Goal: Navigation & Orientation: Understand site structure

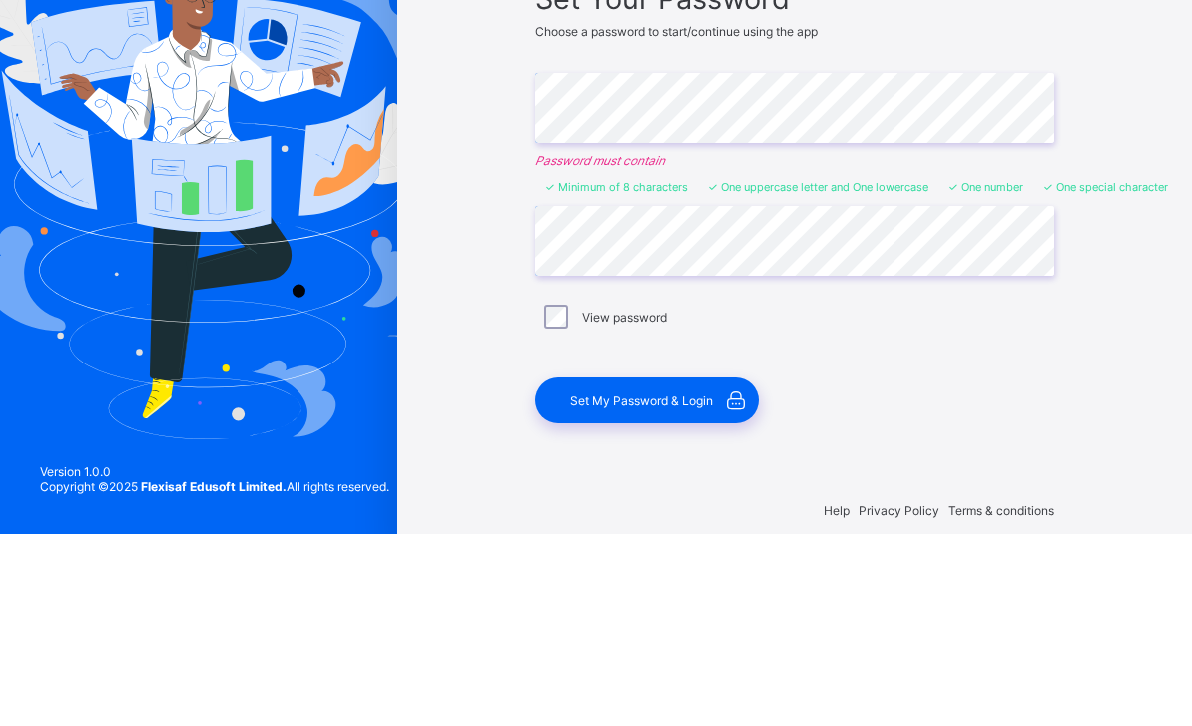
scroll to position [64, 0]
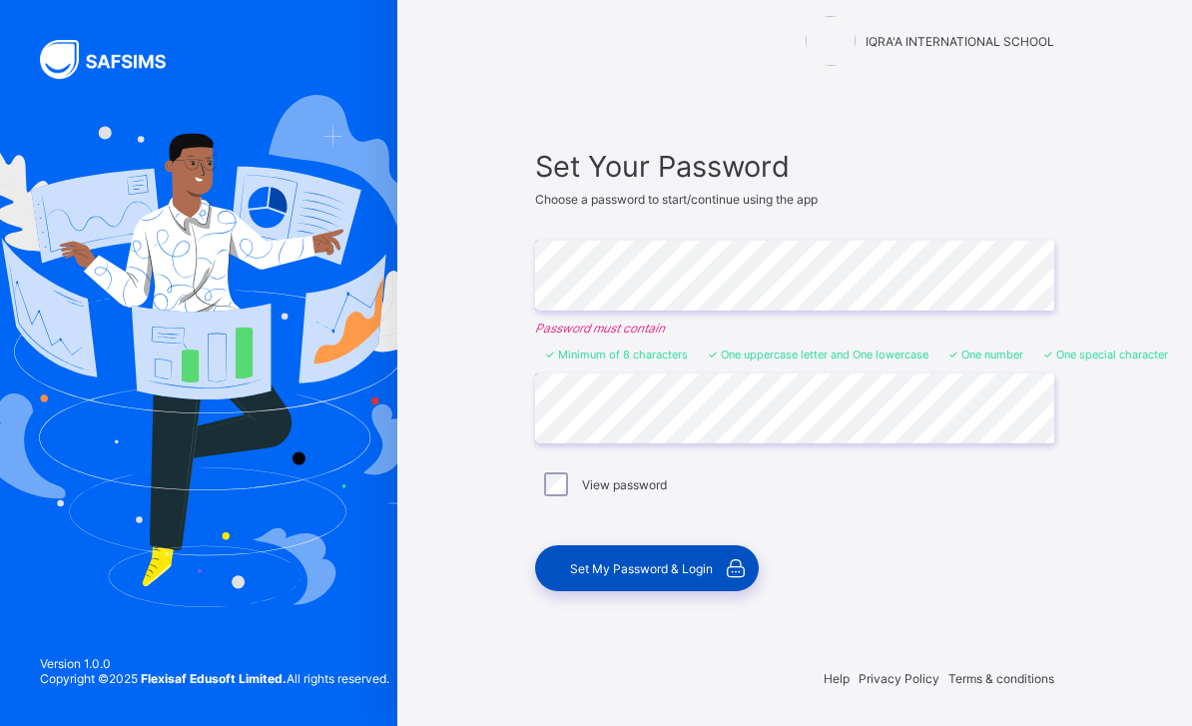
click at [659, 545] on div "Set My Password & Login" at bounding box center [647, 568] width 224 height 46
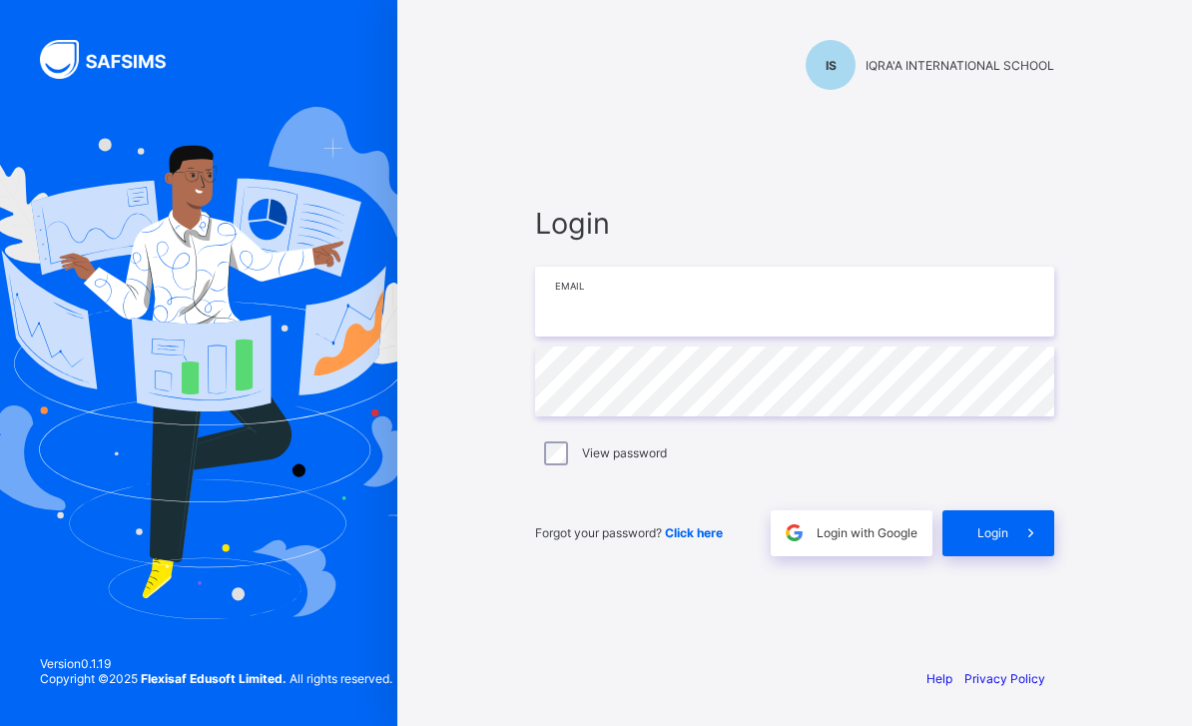
click at [929, 266] on input "email" at bounding box center [794, 301] width 519 height 70
type input "**********"
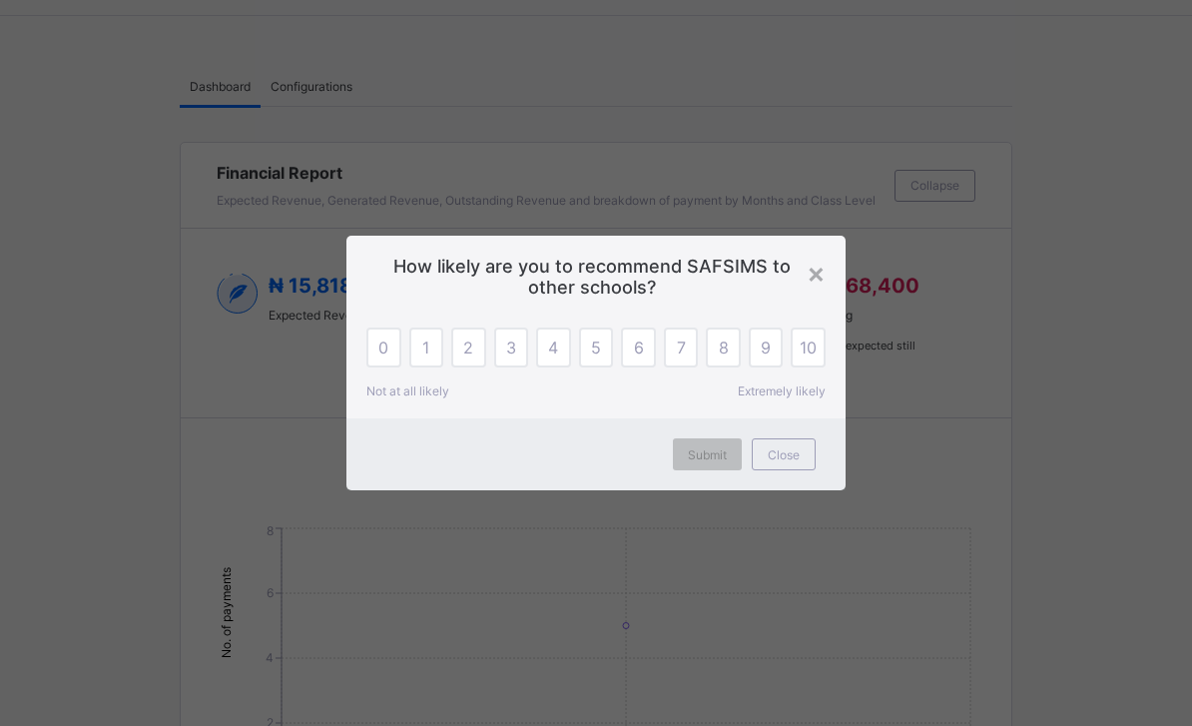
click at [814, 342] on span "10" at bounding box center [807, 347] width 17 height 20
click at [716, 451] on span "Submit" at bounding box center [707, 454] width 39 height 15
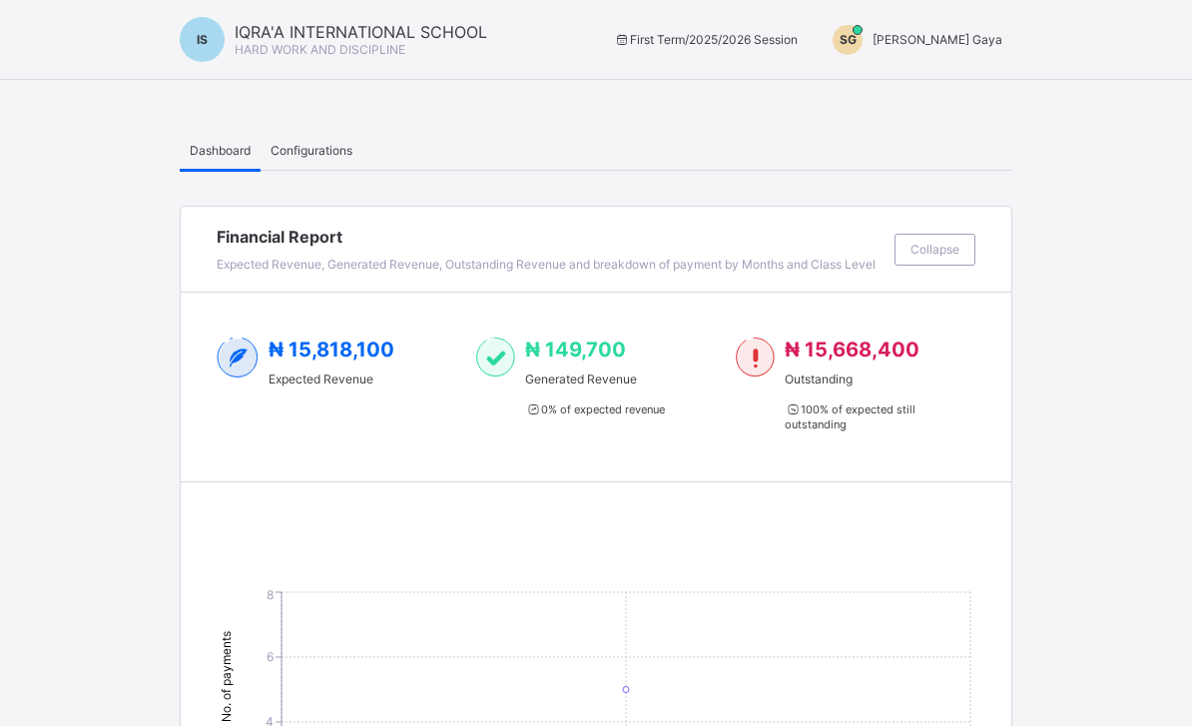
click at [320, 152] on span "Configurations" at bounding box center [311, 150] width 82 height 15
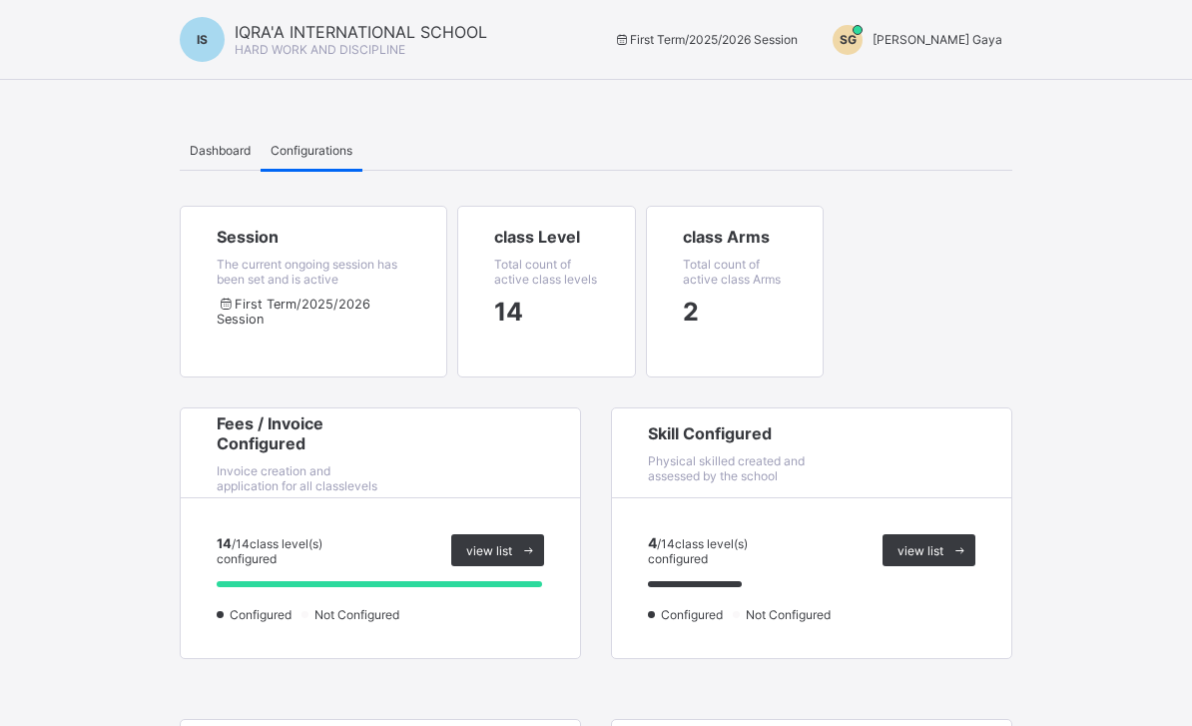
click at [181, 139] on div "Dashboard" at bounding box center [220, 150] width 81 height 40
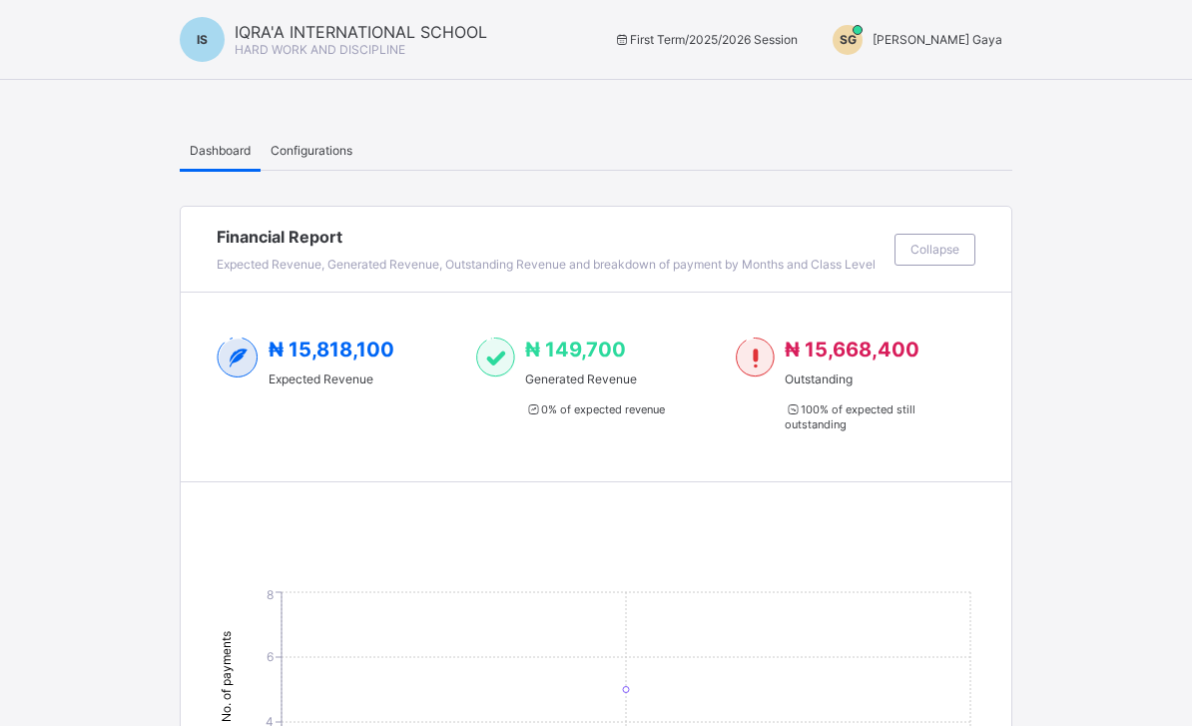
click at [760, 30] on div "First Term / 2025/2026 Session SG Shahidah Gaya" at bounding box center [805, 40] width 414 height 30
click at [783, 51] on div "First Term / 2025/2026 Session SG Shahidah Gaya" at bounding box center [805, 40] width 414 height 30
click at [392, 37] on span "IQRA'A INTERNATIONAL SCHOOL" at bounding box center [361, 32] width 252 height 20
click at [320, 167] on div "Configurations" at bounding box center [311, 150] width 102 height 40
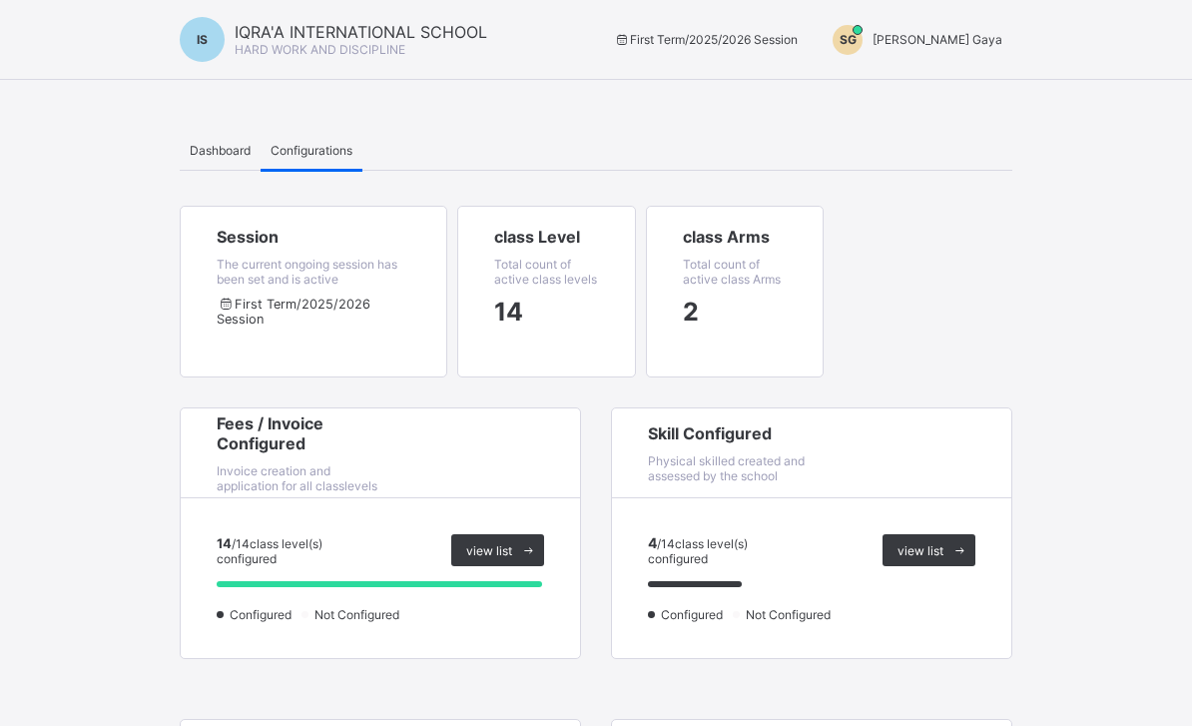
click at [361, 308] on span "First Term / 2025/2026 Session" at bounding box center [314, 311] width 194 height 30
click at [503, 544] on div "view list" at bounding box center [497, 550] width 93 height 32
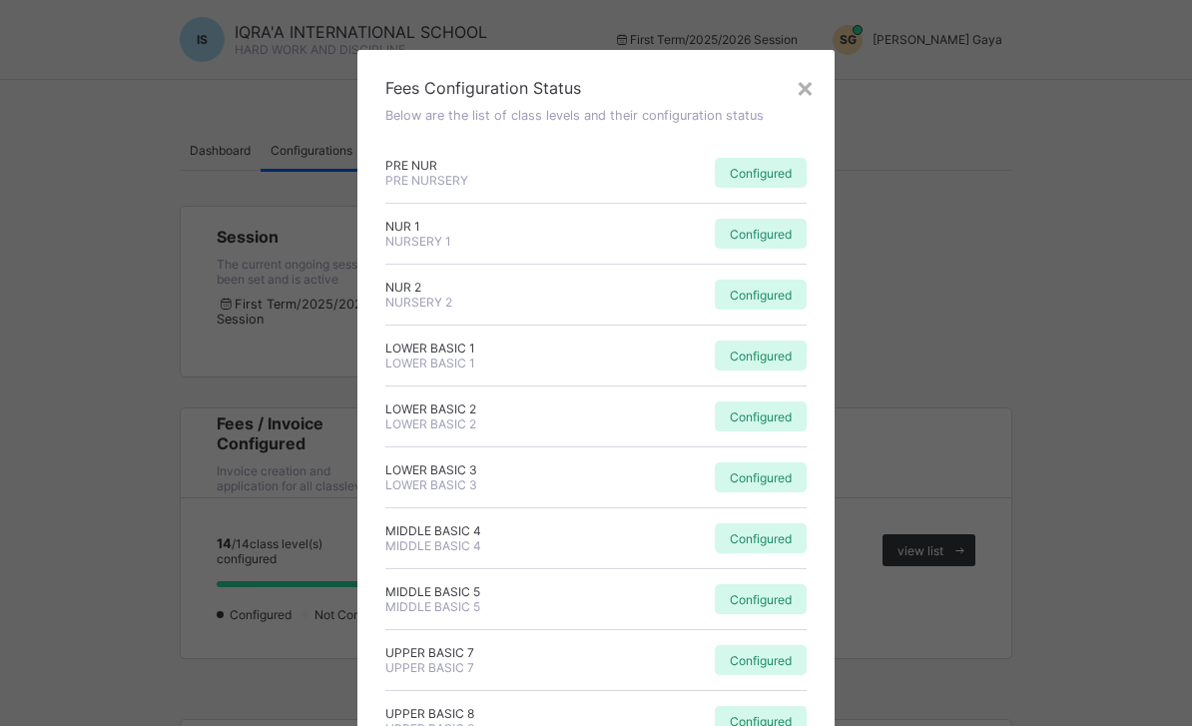
click at [819, 72] on div "Fees Configuration Status Below are the list of class levels and their configur…" at bounding box center [595, 536] width 477 height 973
click at [795, 92] on div "×" at bounding box center [804, 87] width 19 height 34
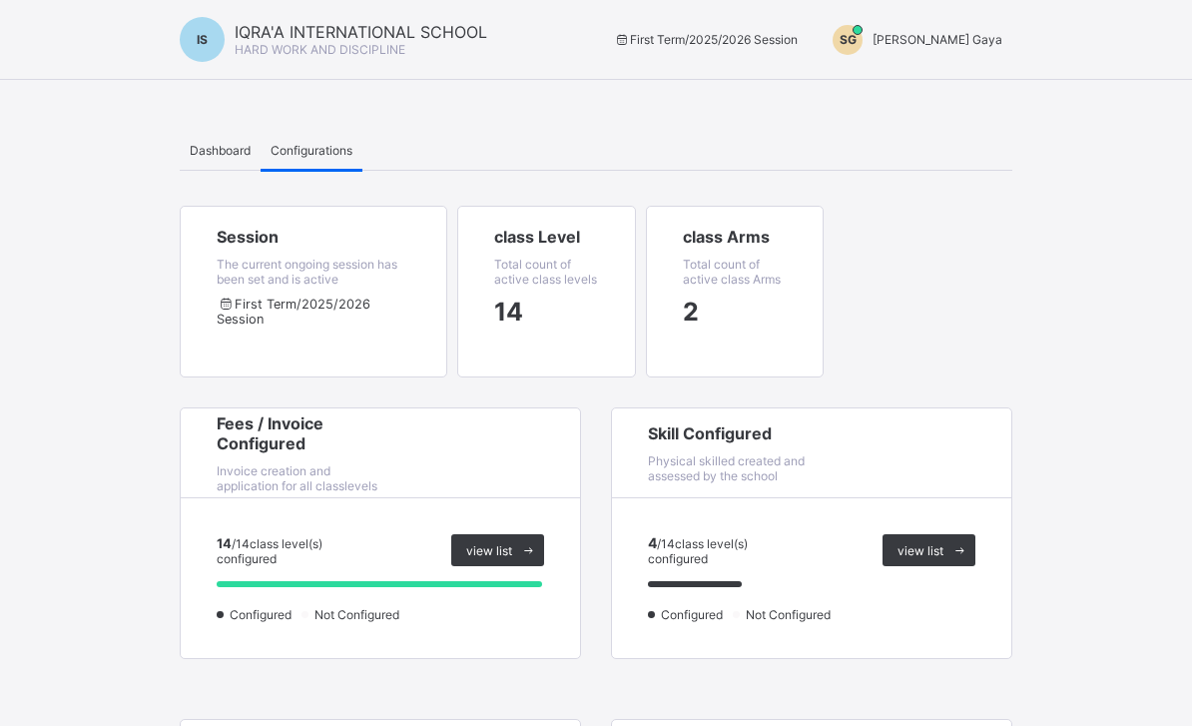
click at [190, 144] on span "Dashboard" at bounding box center [220, 150] width 61 height 15
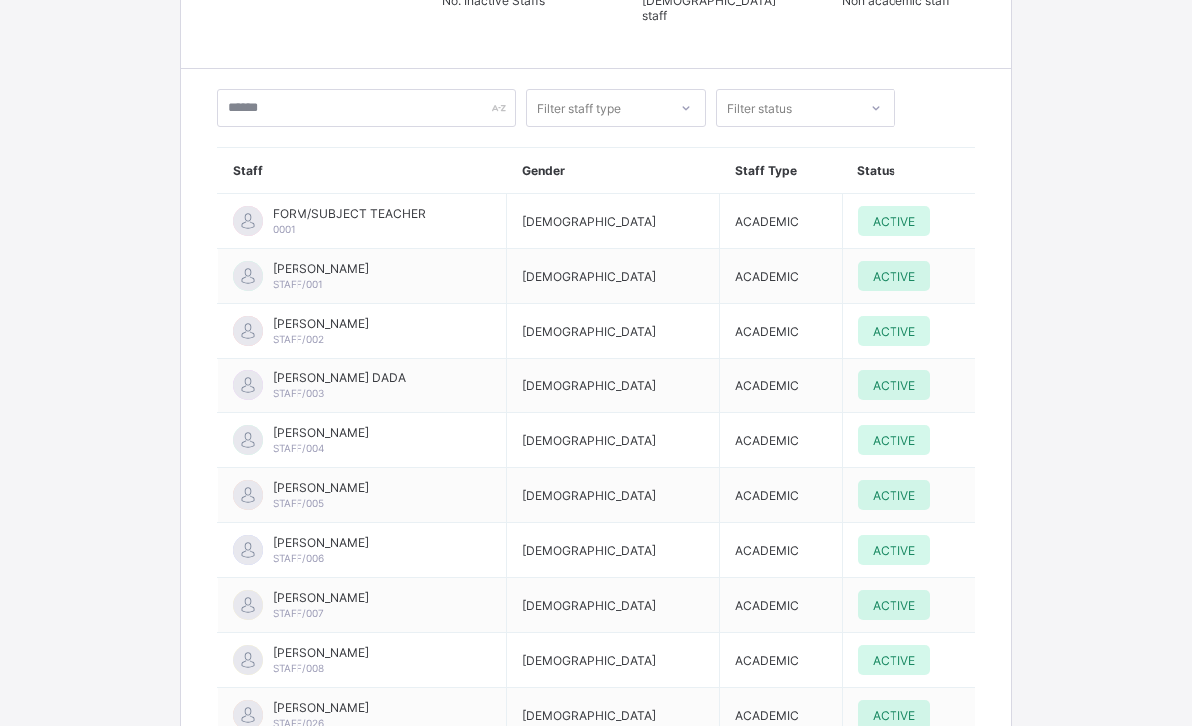
scroll to position [3654, 0]
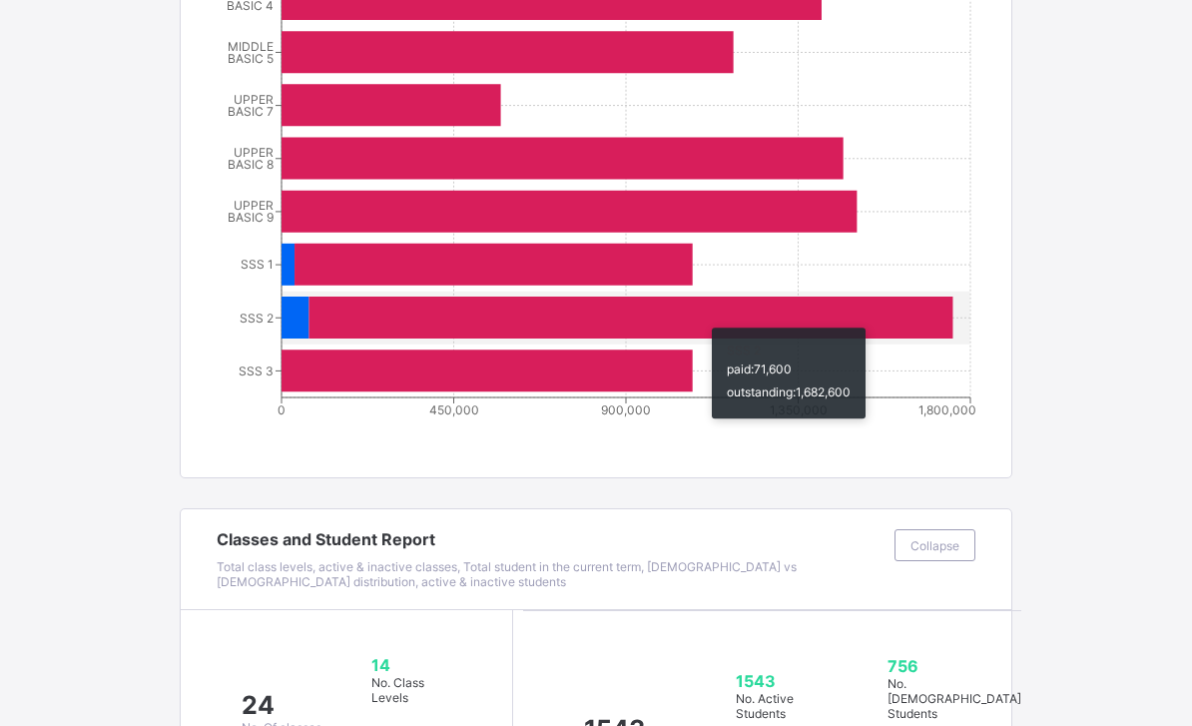
click at [702, 325] on icon at bounding box center [630, 317] width 644 height 42
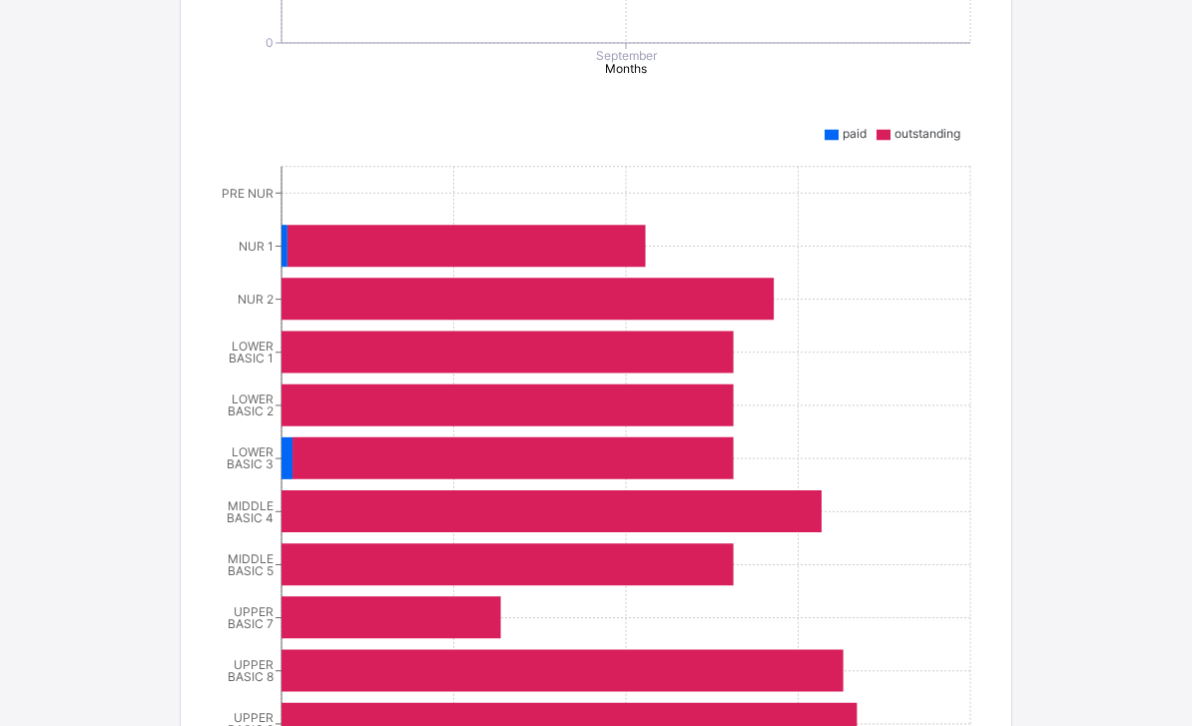
scroll to position [891, 0]
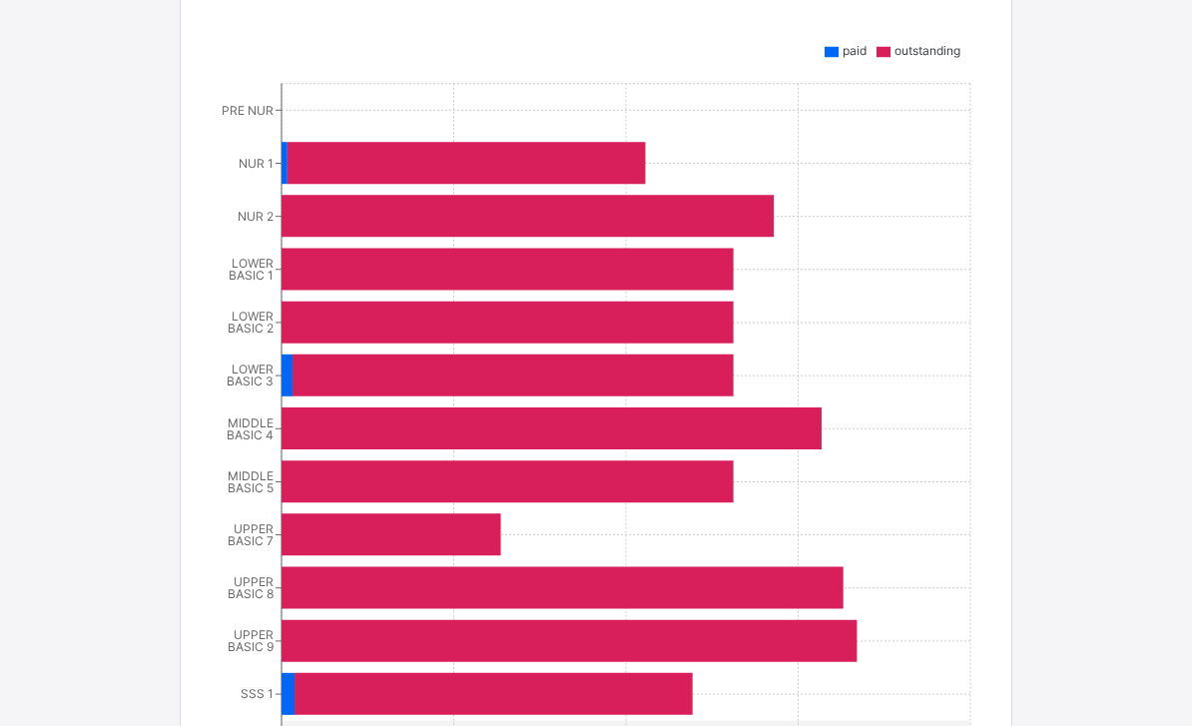
click at [274, 363] on icon "PRE NUR NUR 1 NUR 2 LOWER BASIC 1 LOWER BASIC 2 LOWER BASIC 3 MIDDLE BASIC 4 MI…" at bounding box center [596, 462] width 758 height 798
click at [278, 694] on icon "PRE NUR NUR 1 NUR 2 LOWER BASIC 1 LOWER BASIC 2 LOWER BASIC 3 MIDDLE BASIC 4 MI…" at bounding box center [596, 462] width 758 height 798
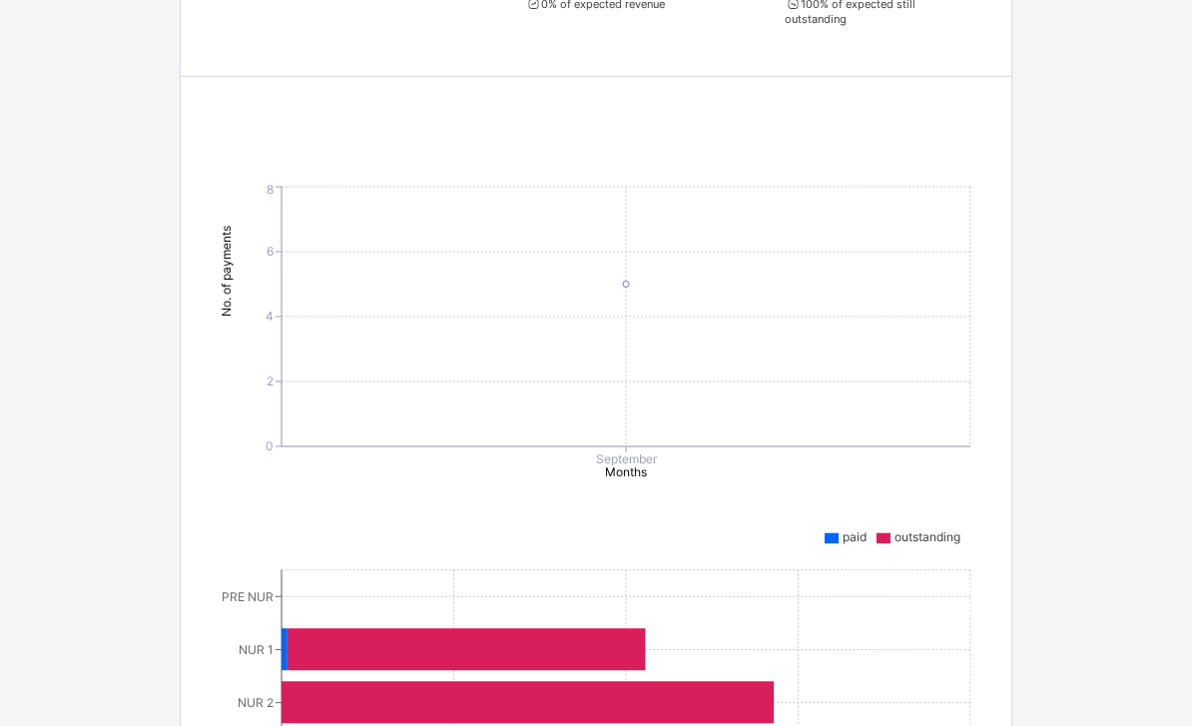
scroll to position [0, 0]
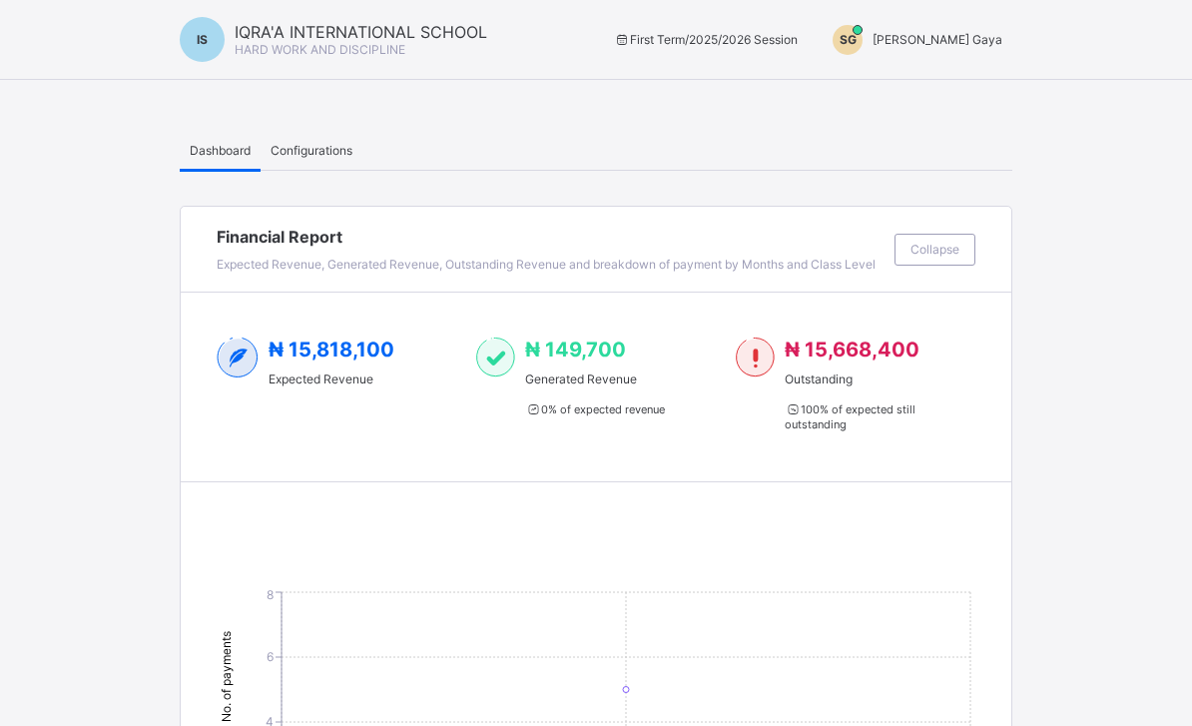
click at [309, 148] on span "Configurations" at bounding box center [311, 150] width 82 height 15
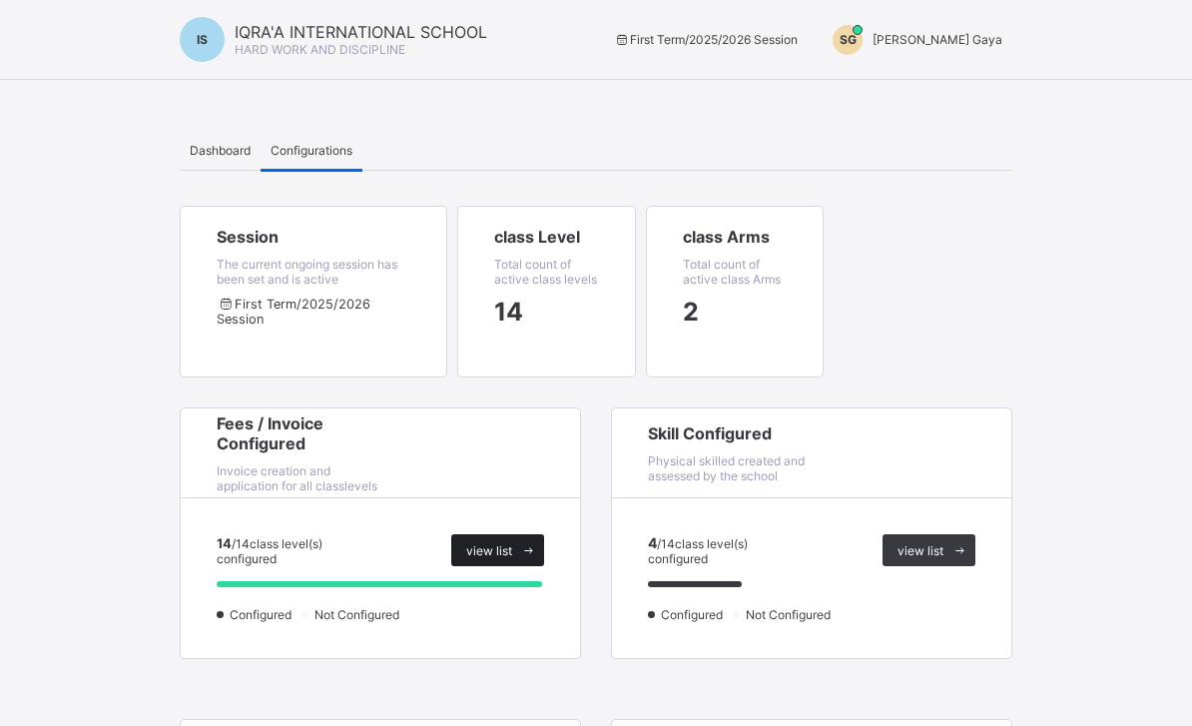
click at [521, 556] on icon at bounding box center [528, 550] width 15 height 13
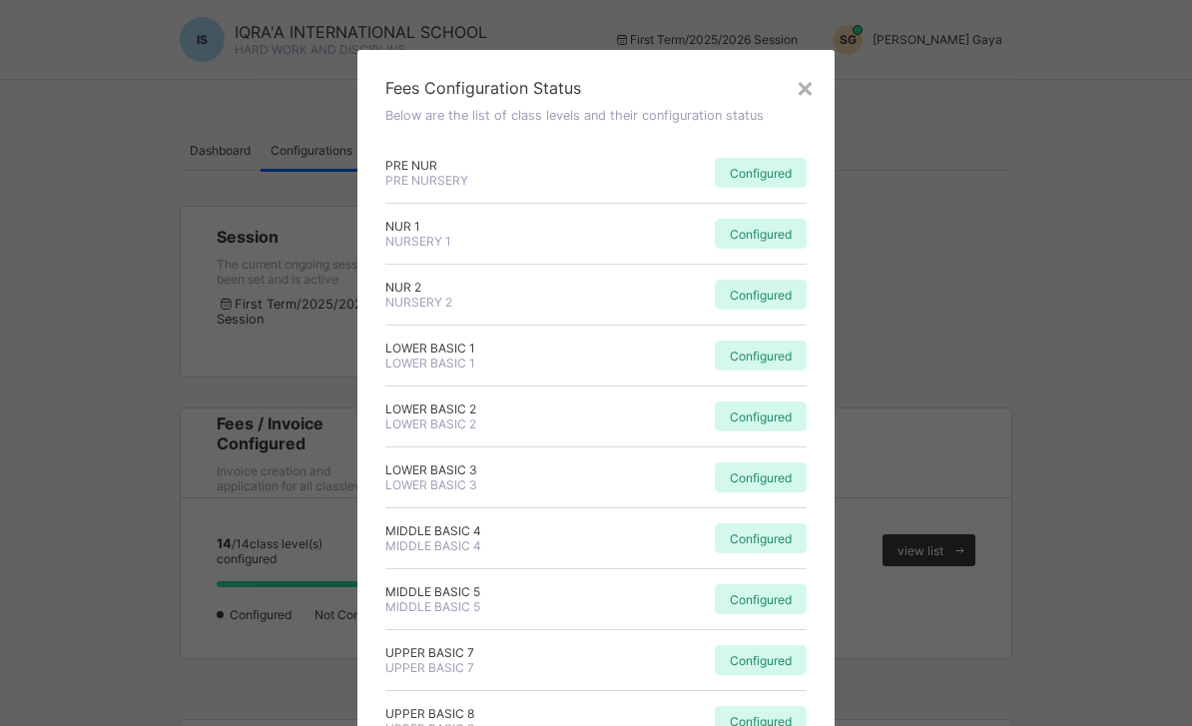
click at [816, 58] on div "Fees Configuration Status Below are the list of class levels and their configur…" at bounding box center [595, 536] width 477 height 973
click at [806, 83] on div "×" at bounding box center [804, 87] width 19 height 34
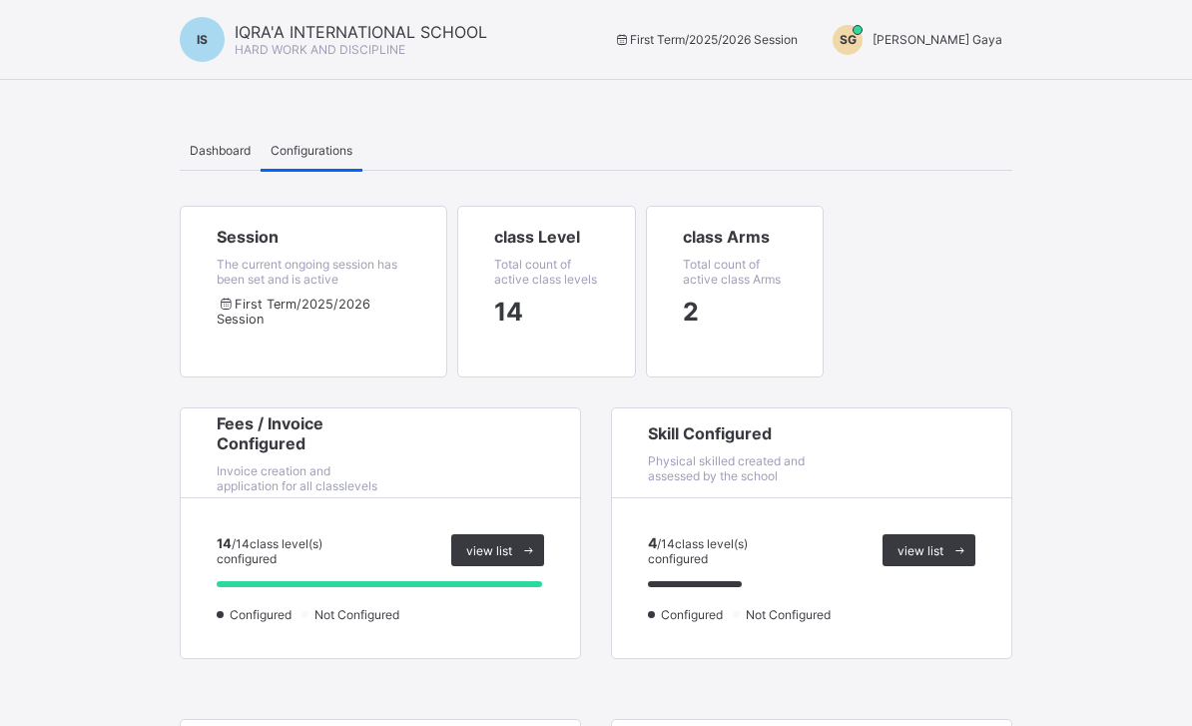
click at [210, 140] on div "Dashboard" at bounding box center [220, 150] width 81 height 40
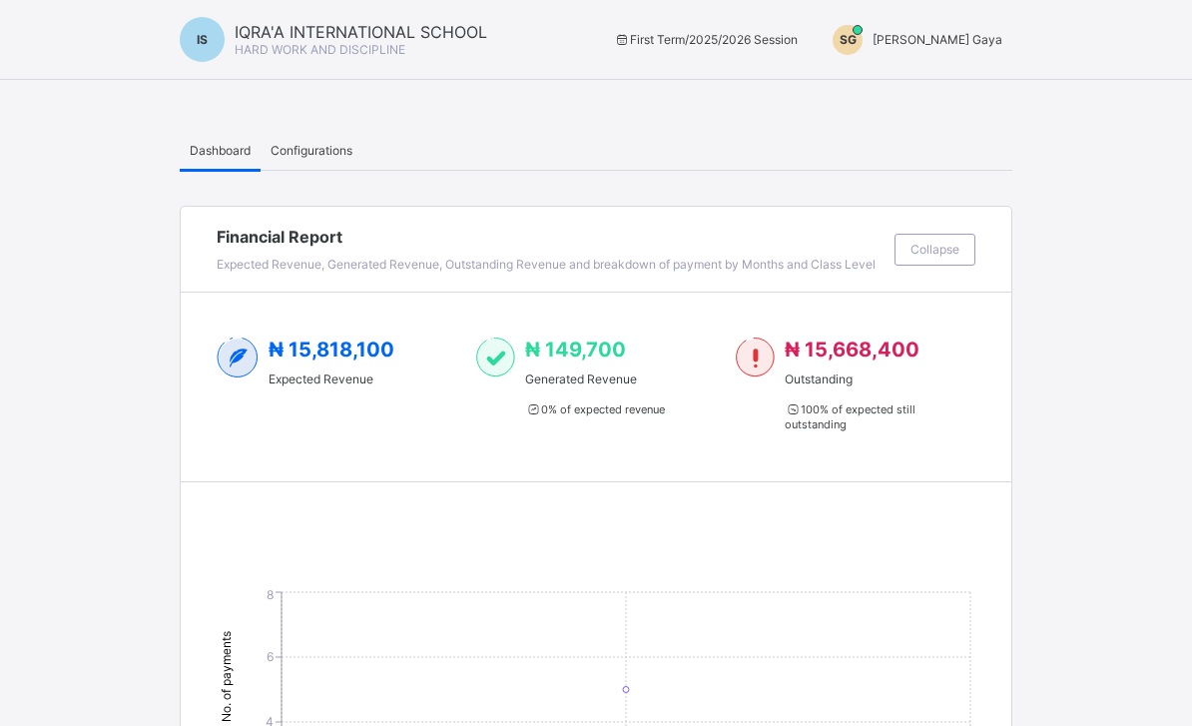
scroll to position [25, 0]
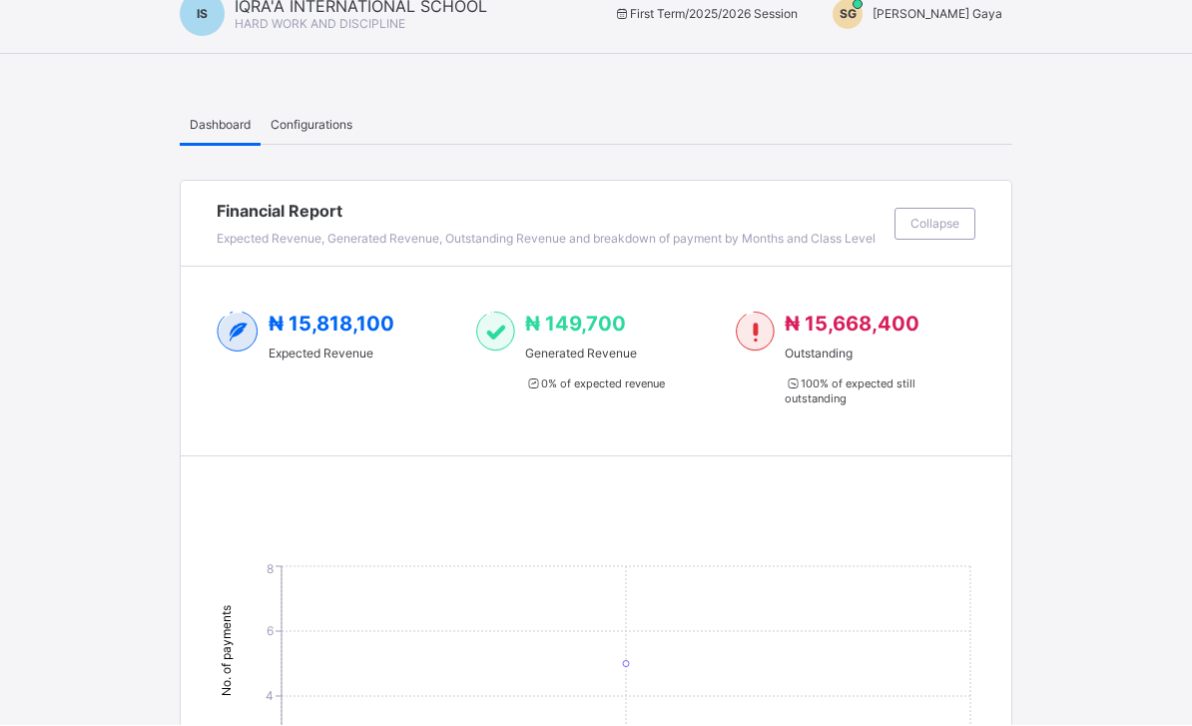
click at [359, 330] on span "₦ 15,818,100" at bounding box center [331, 324] width 126 height 24
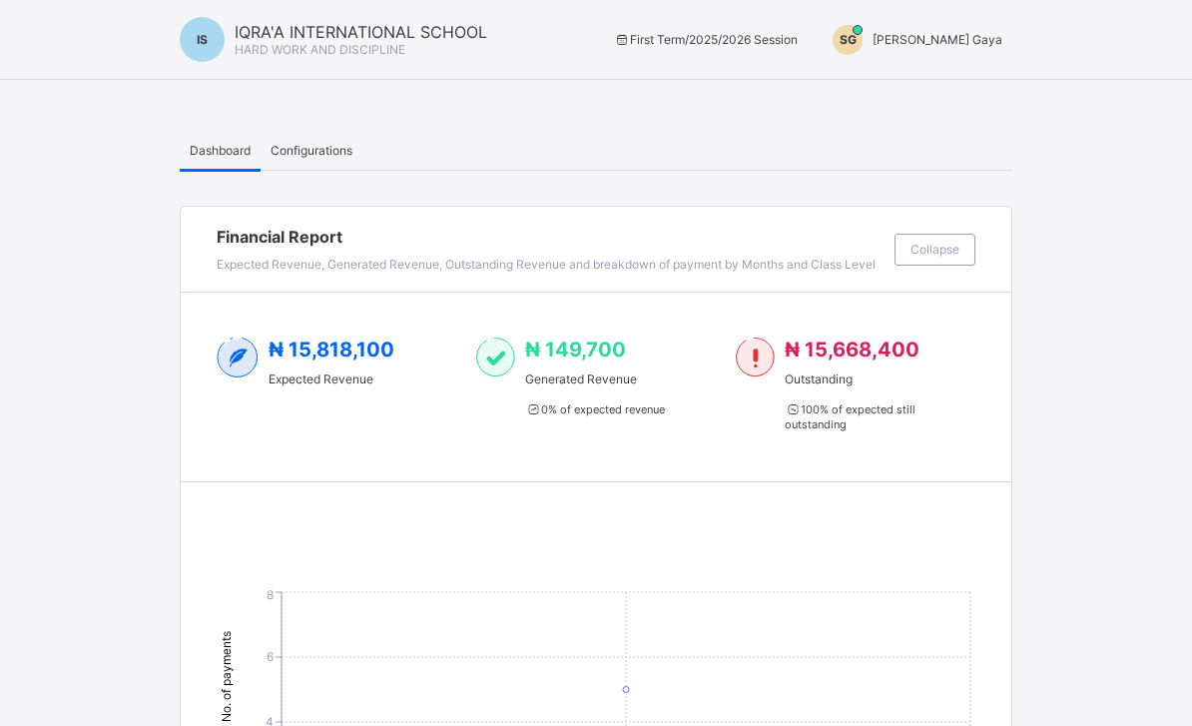
click at [415, 250] on span at bounding box center [551, 252] width 668 height 10
click at [959, 246] on div "Collapse" at bounding box center [934, 250] width 81 height 32
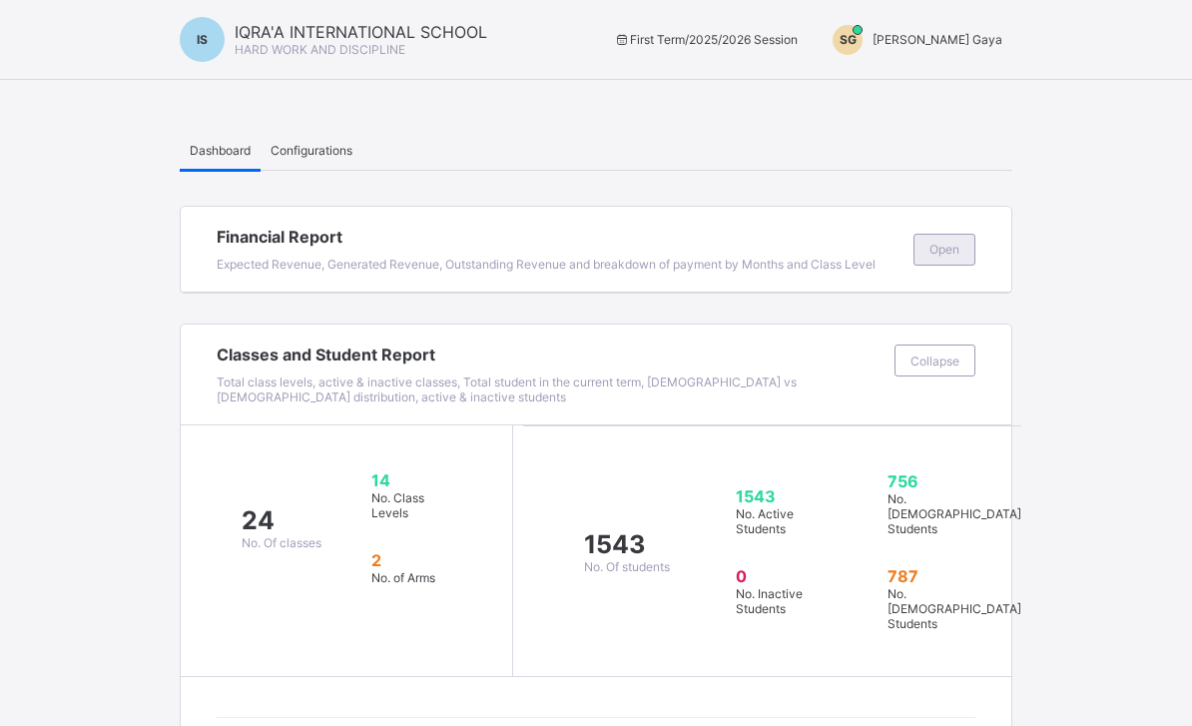
click at [952, 241] on div "Open" at bounding box center [944, 250] width 62 height 32
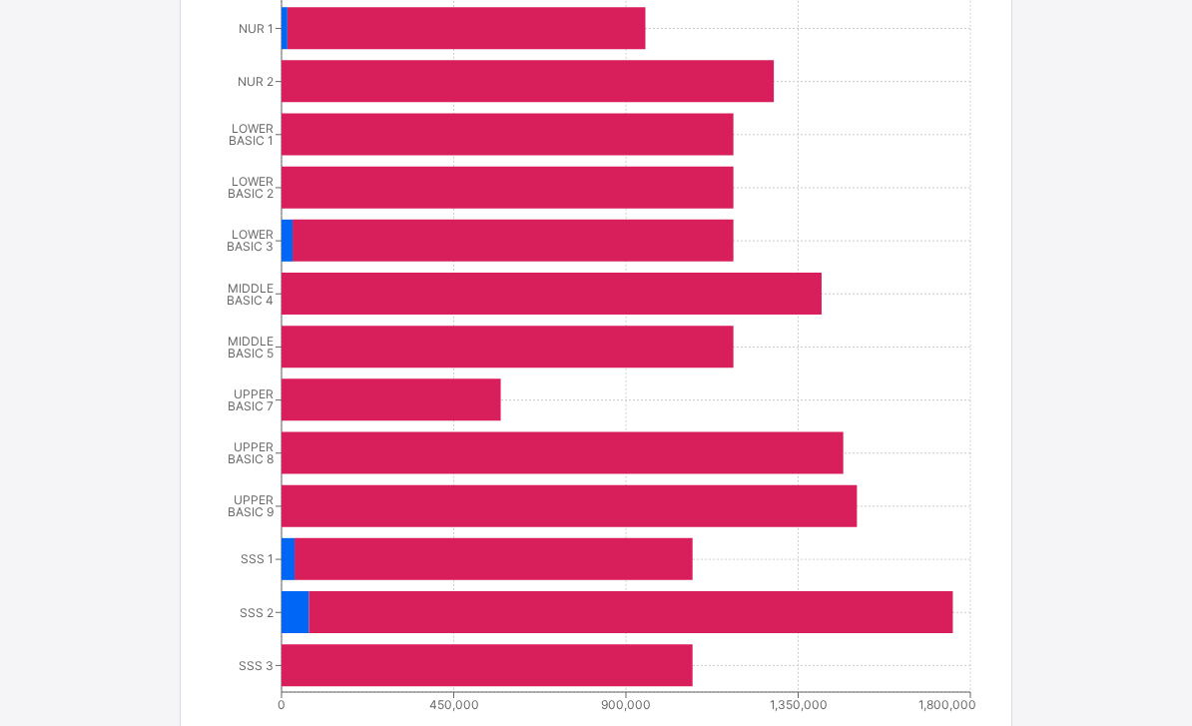
scroll to position [1068, 0]
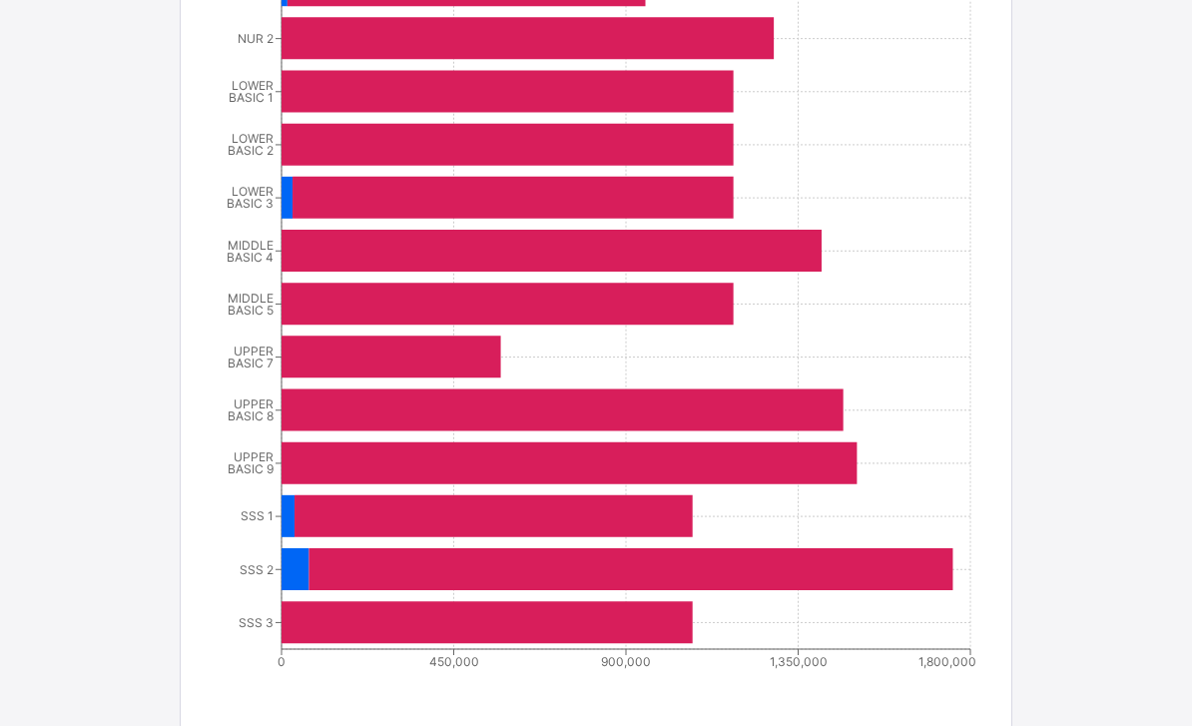
click at [272, 200] on tspan "LOWER" at bounding box center [253, 192] width 42 height 15
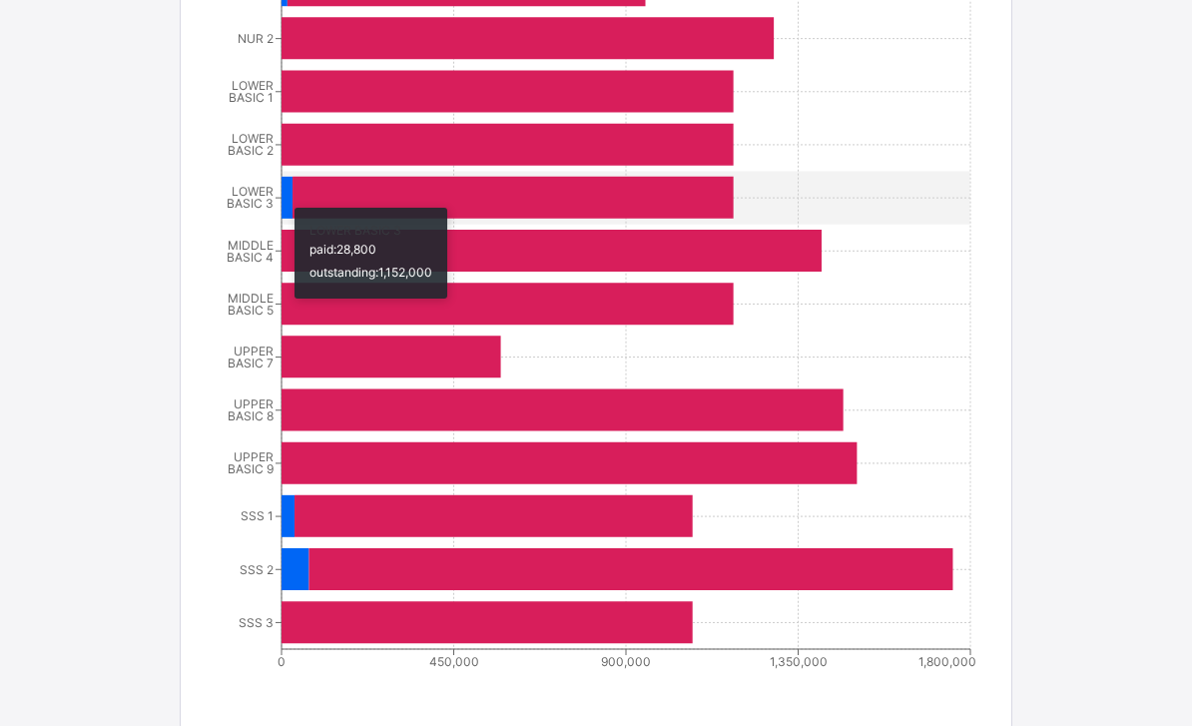
click at [284, 209] on icon at bounding box center [286, 198] width 11 height 42
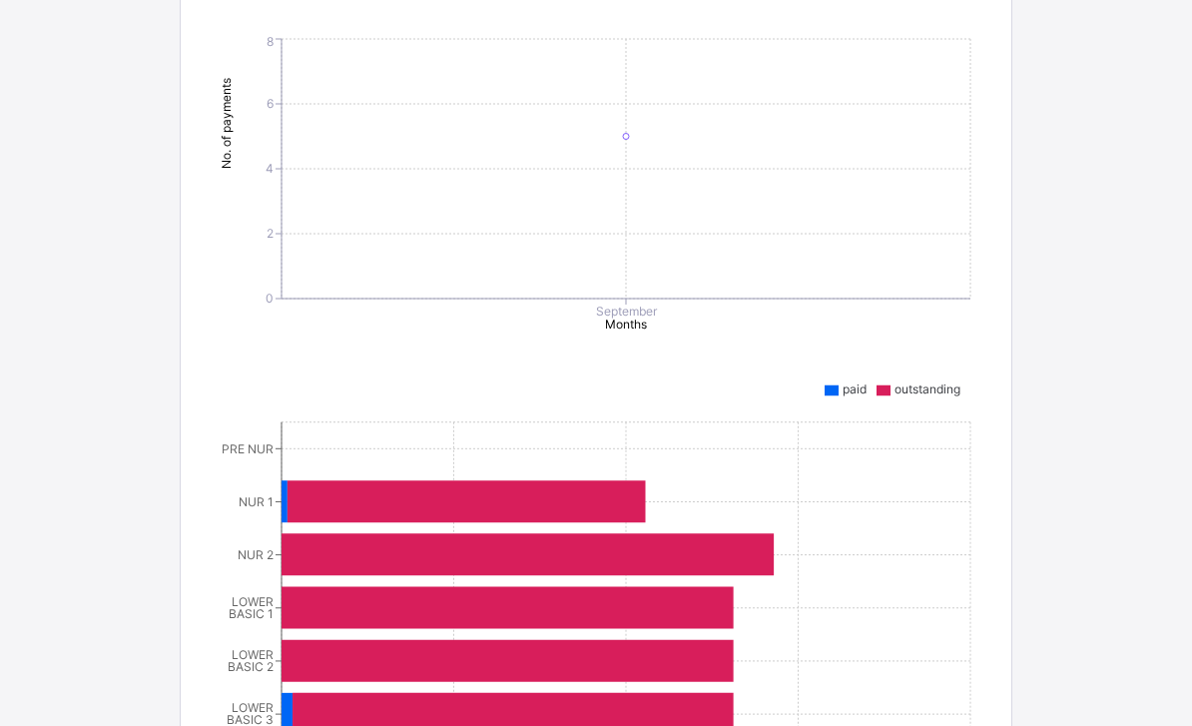
scroll to position [0, 0]
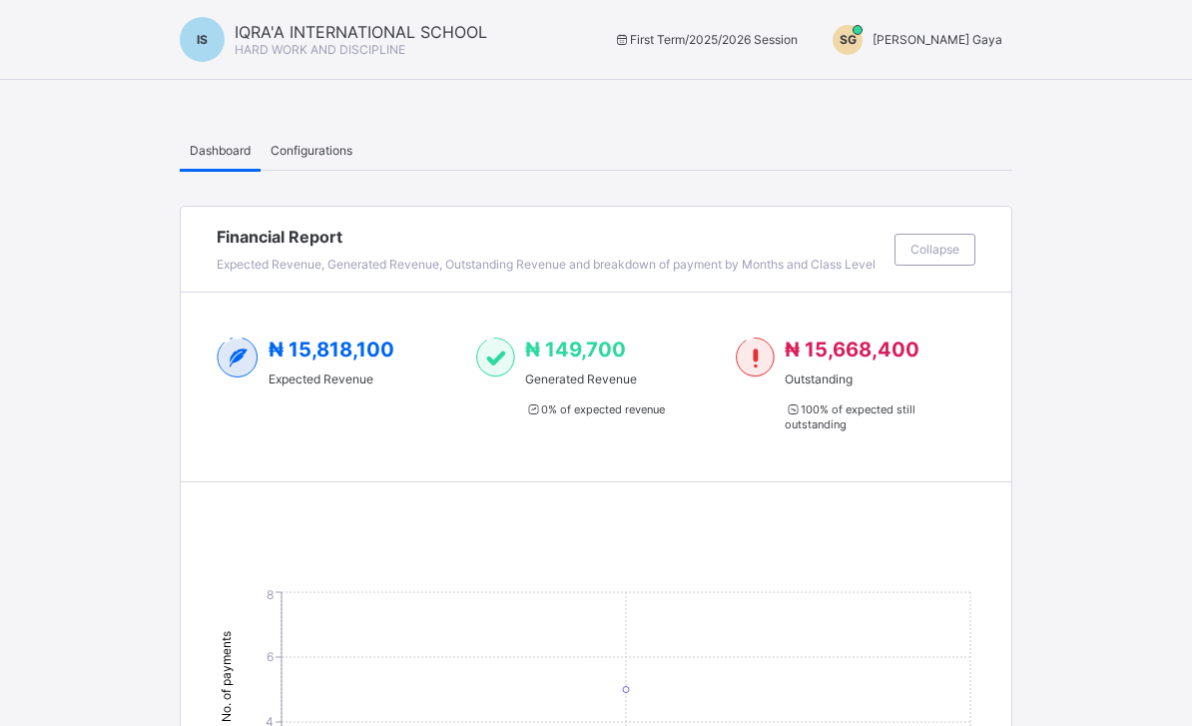
click at [314, 131] on div "Configurations" at bounding box center [311, 150] width 102 height 40
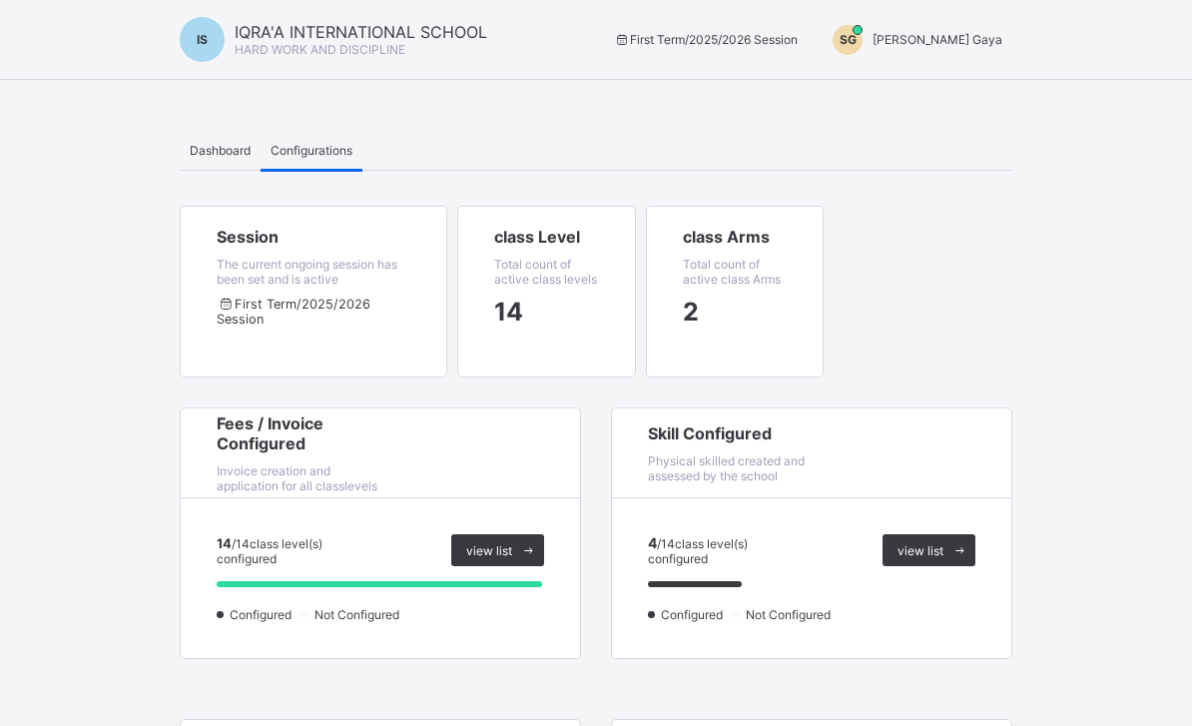
click at [328, 34] on span "IQRA'A INTERNATIONAL SCHOOL" at bounding box center [361, 32] width 252 height 20
click at [216, 31] on div "IS" at bounding box center [202, 39] width 45 height 45
click at [694, 54] on div "First Term / 2025/2026 Session SG Shahidah Gaya" at bounding box center [805, 40] width 414 height 30
click at [752, 36] on span "First Term / 2025/2026 Session" at bounding box center [705, 39] width 185 height 15
click at [862, 53] on div "SG" at bounding box center [847, 40] width 30 height 30
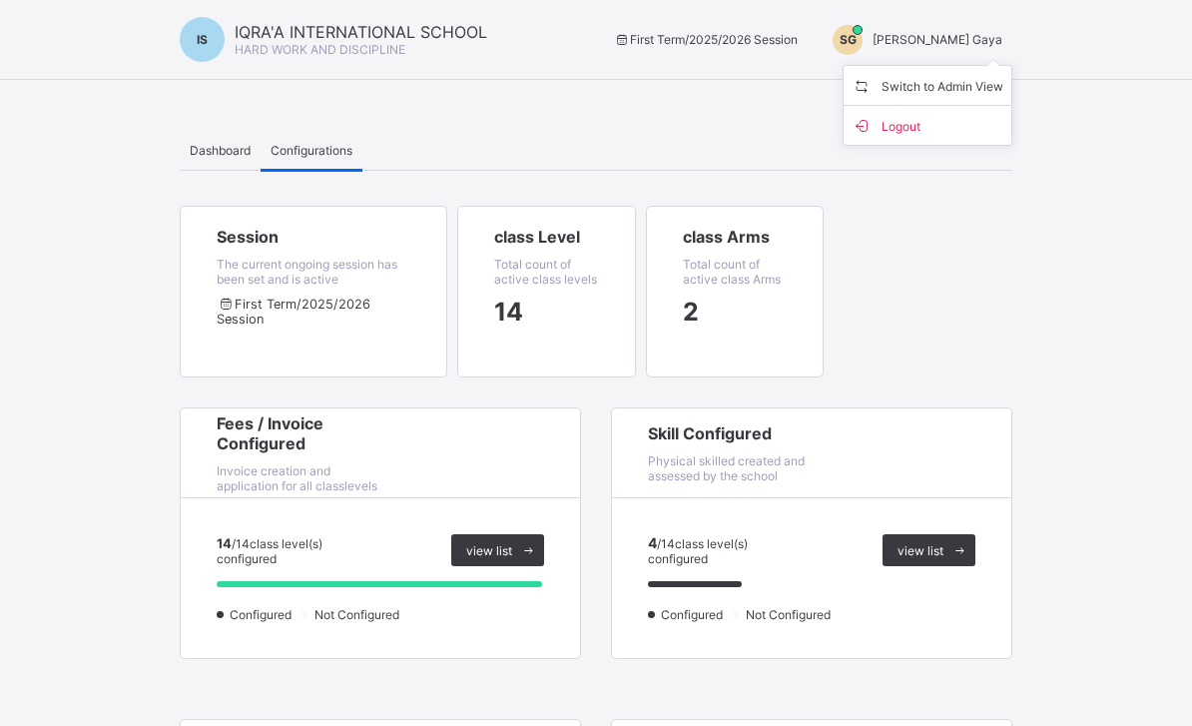
click at [989, 43] on span "[PERSON_NAME] Gaya" at bounding box center [937, 39] width 130 height 15
click at [982, 84] on span "Switch to Admin View" at bounding box center [927, 85] width 152 height 23
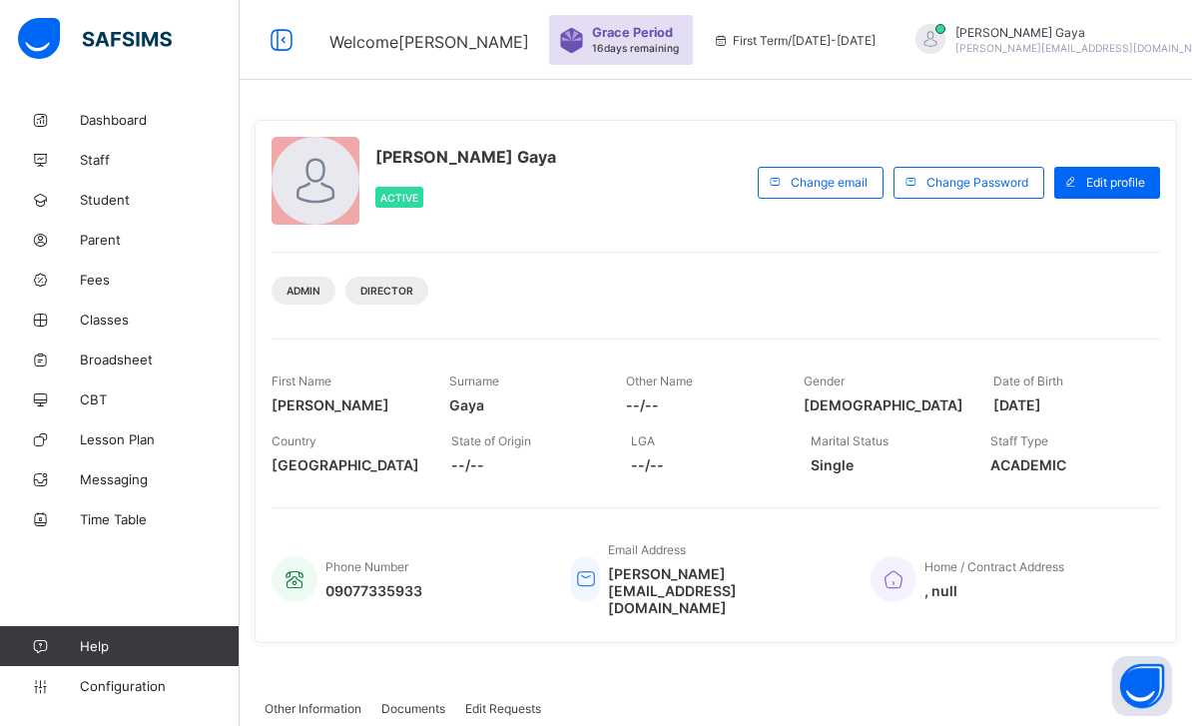
click at [670, 41] on div "Grace Period 16 days remaining" at bounding box center [637, 40] width 91 height 30
click at [627, 43] on span "16 days remaining" at bounding box center [635, 48] width 87 height 12
click at [616, 33] on span "Grace Period" at bounding box center [632, 32] width 81 height 15
click at [584, 36] on img at bounding box center [571, 40] width 25 height 25
click at [816, 33] on span "First Term / [DATE]-[DATE]" at bounding box center [794, 40] width 163 height 15
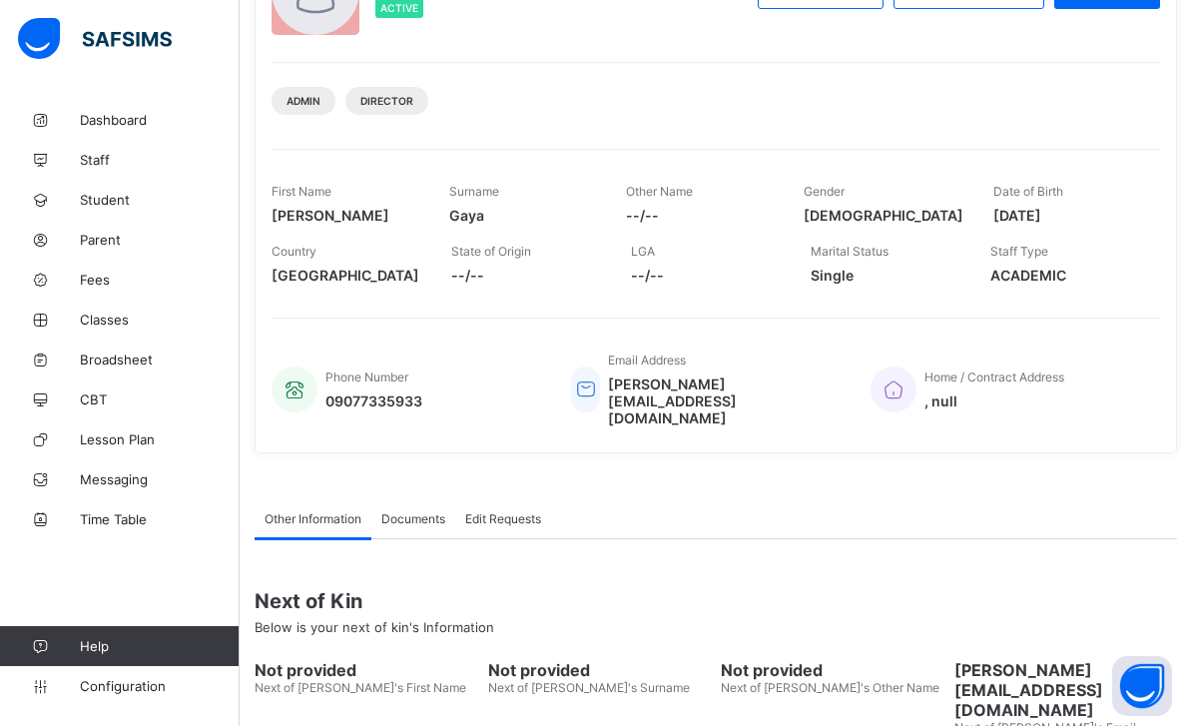
scroll to position [189, 0]
click at [165, 112] on span "Dashboard" at bounding box center [160, 120] width 160 height 16
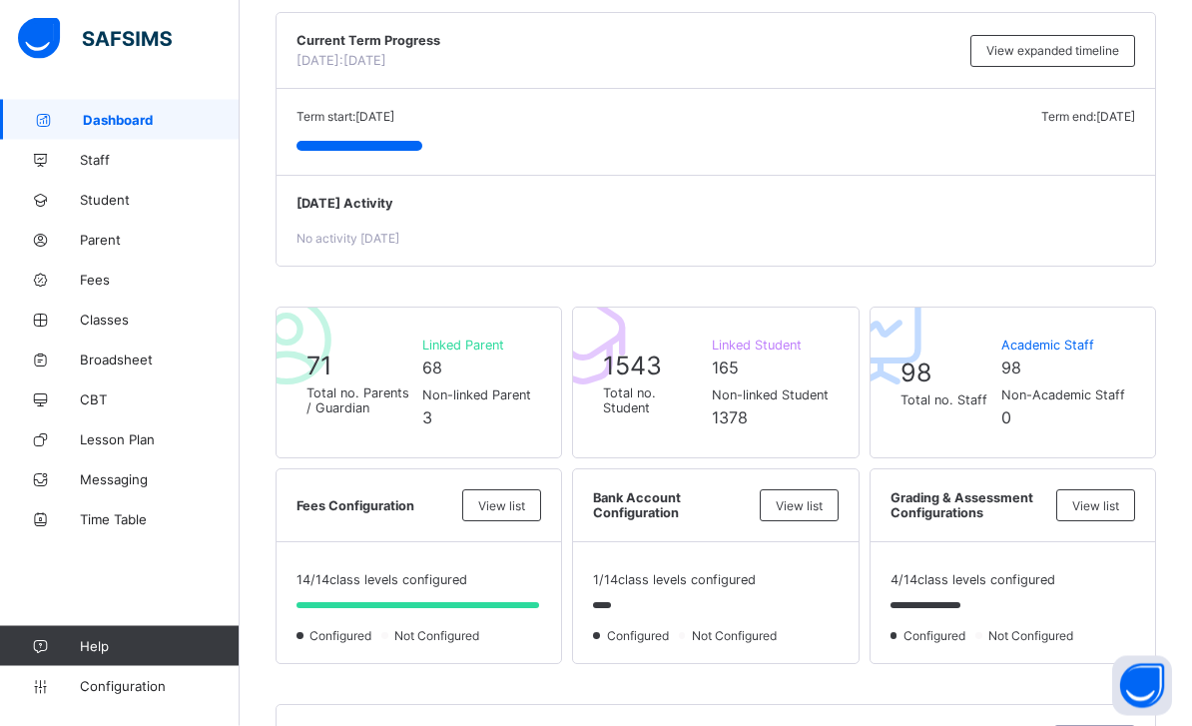
scroll to position [197, 0]
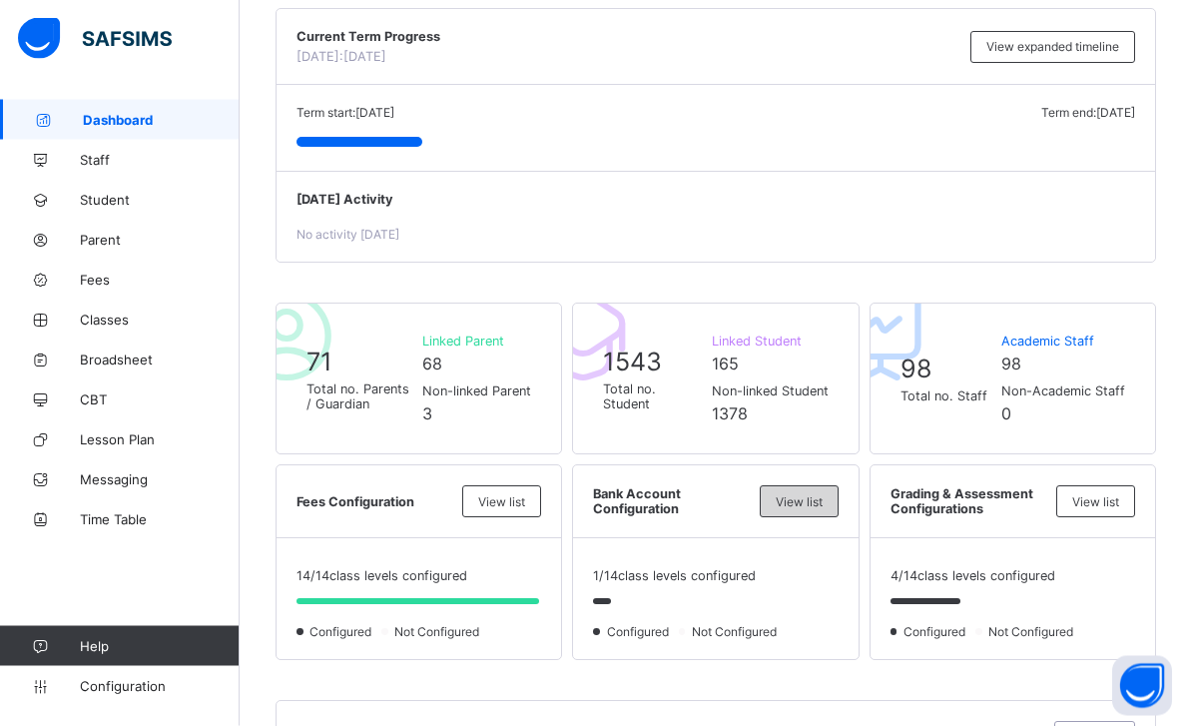
click at [813, 510] on span "View list" at bounding box center [798, 502] width 47 height 15
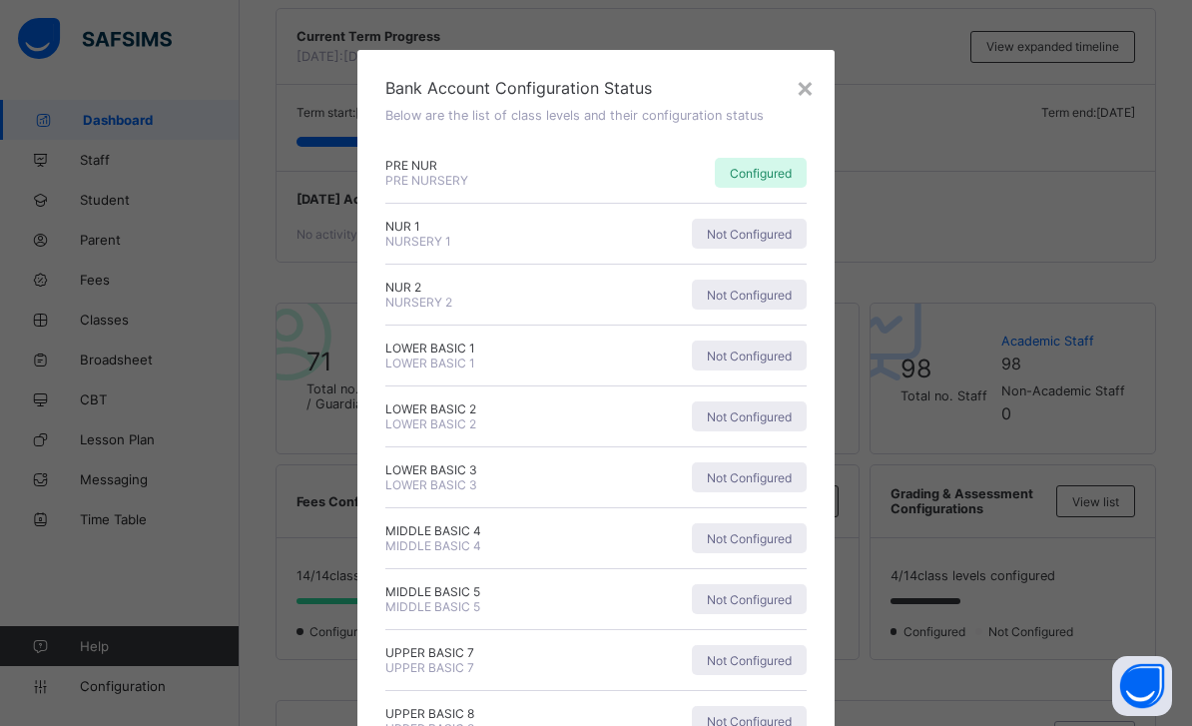
scroll to position [0, 0]
click at [806, 72] on div "×" at bounding box center [804, 87] width 19 height 34
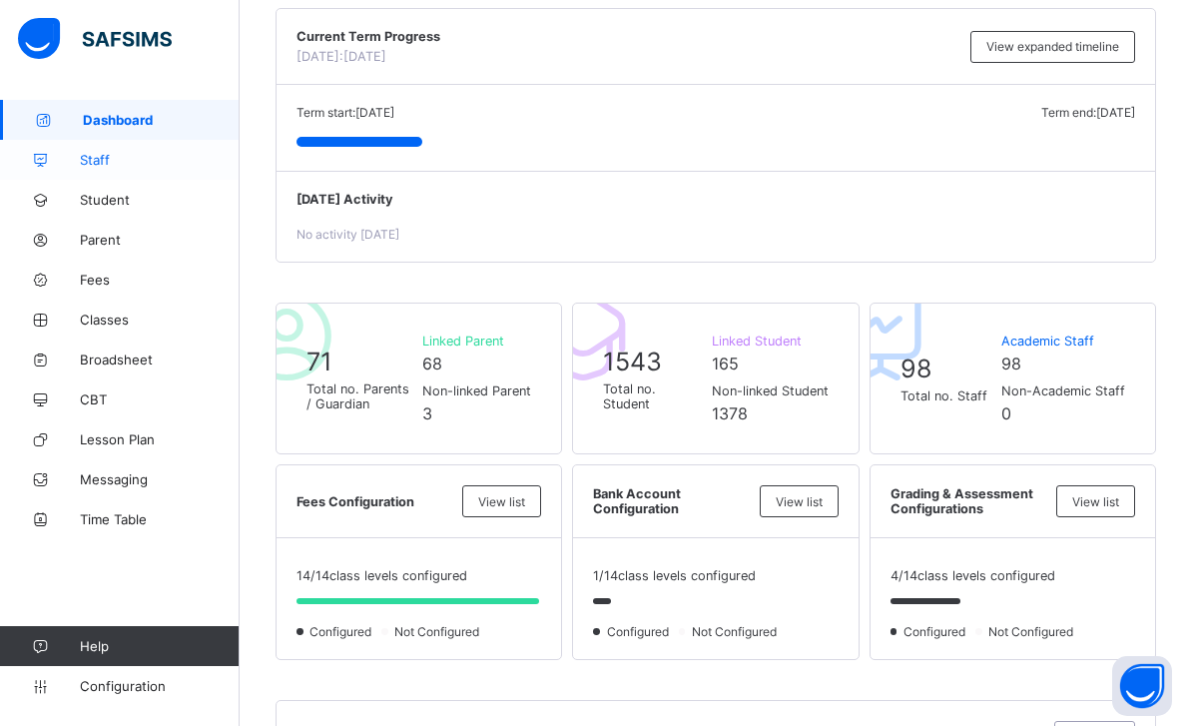
click at [161, 157] on span "Staff" at bounding box center [160, 160] width 160 height 16
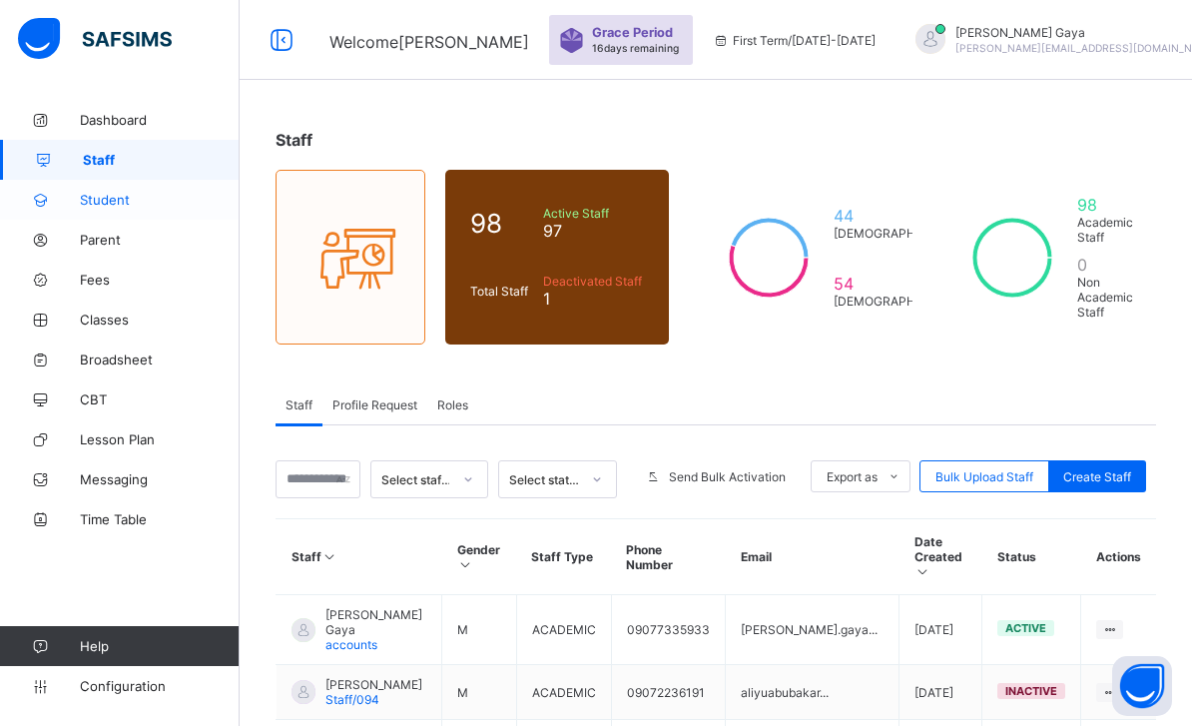
click at [164, 185] on link "Student" at bounding box center [120, 200] width 240 height 40
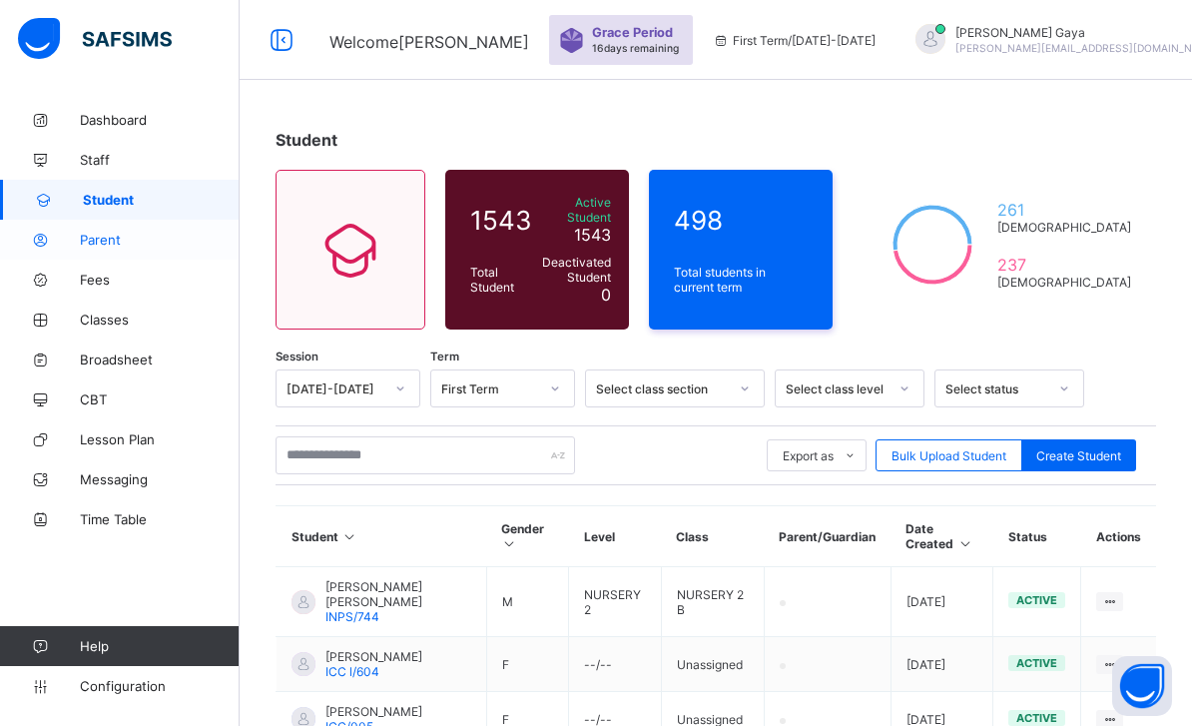
click at [215, 230] on link "Parent" at bounding box center [120, 240] width 240 height 40
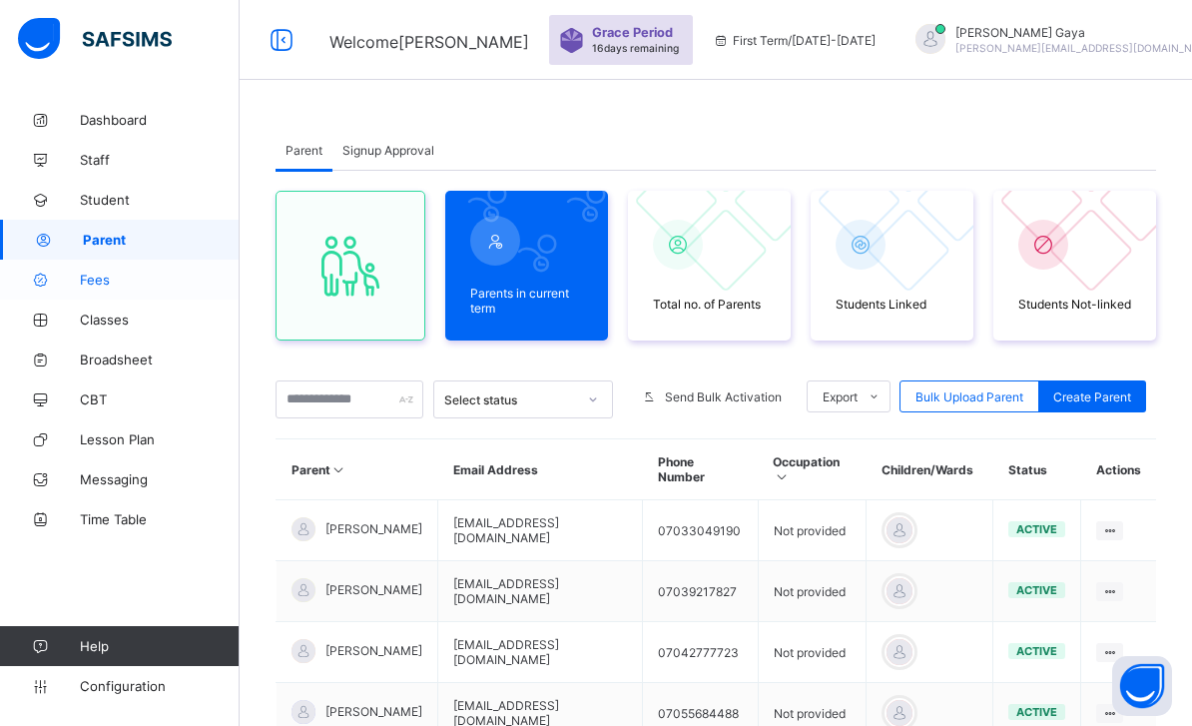
click at [186, 280] on span "Fees" at bounding box center [160, 279] width 160 height 16
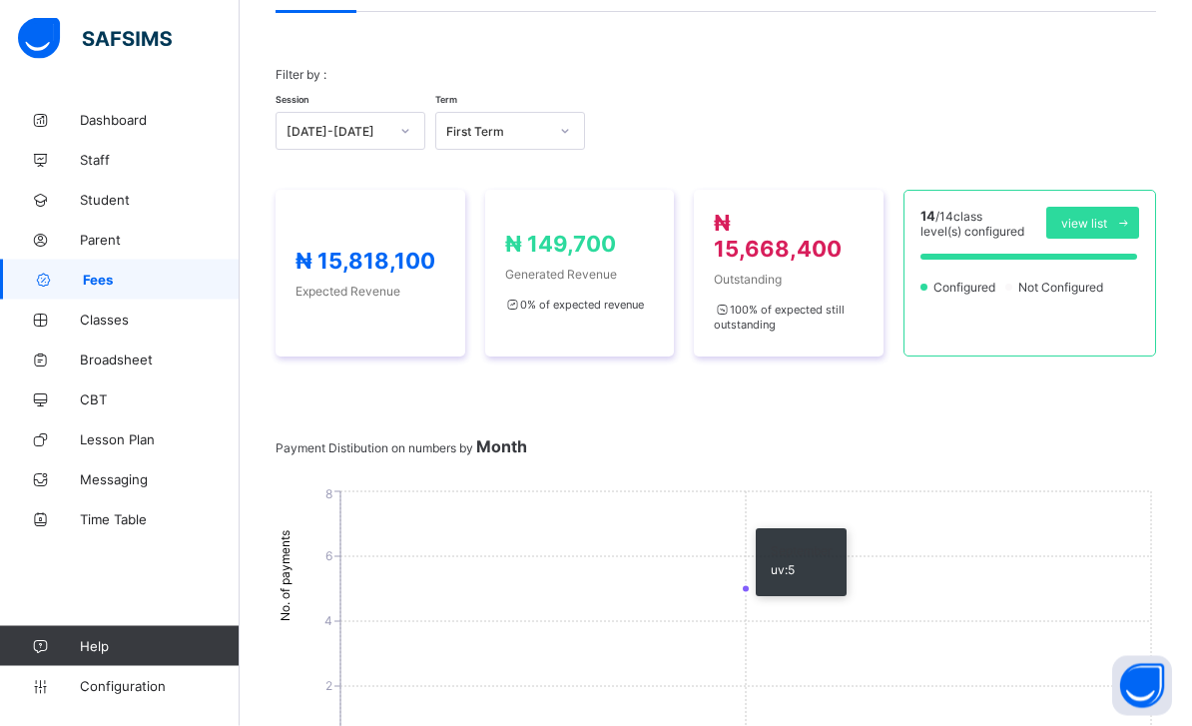
scroll to position [159, 0]
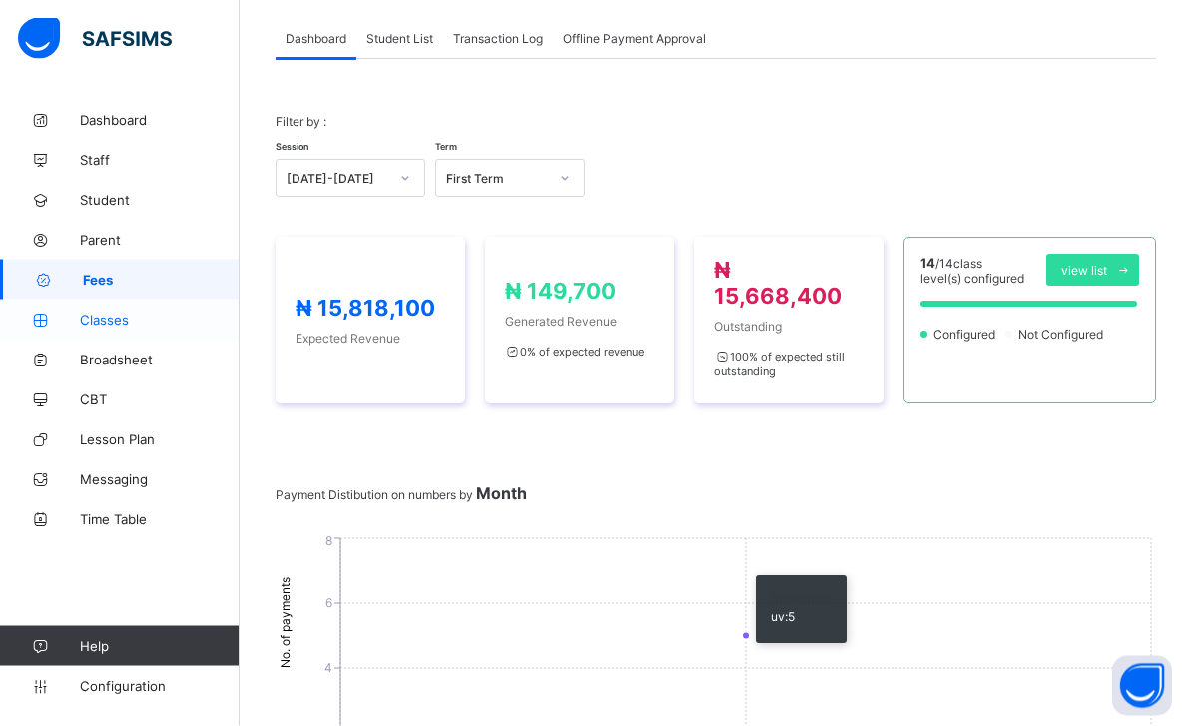
click at [167, 311] on span "Classes" at bounding box center [160, 319] width 160 height 16
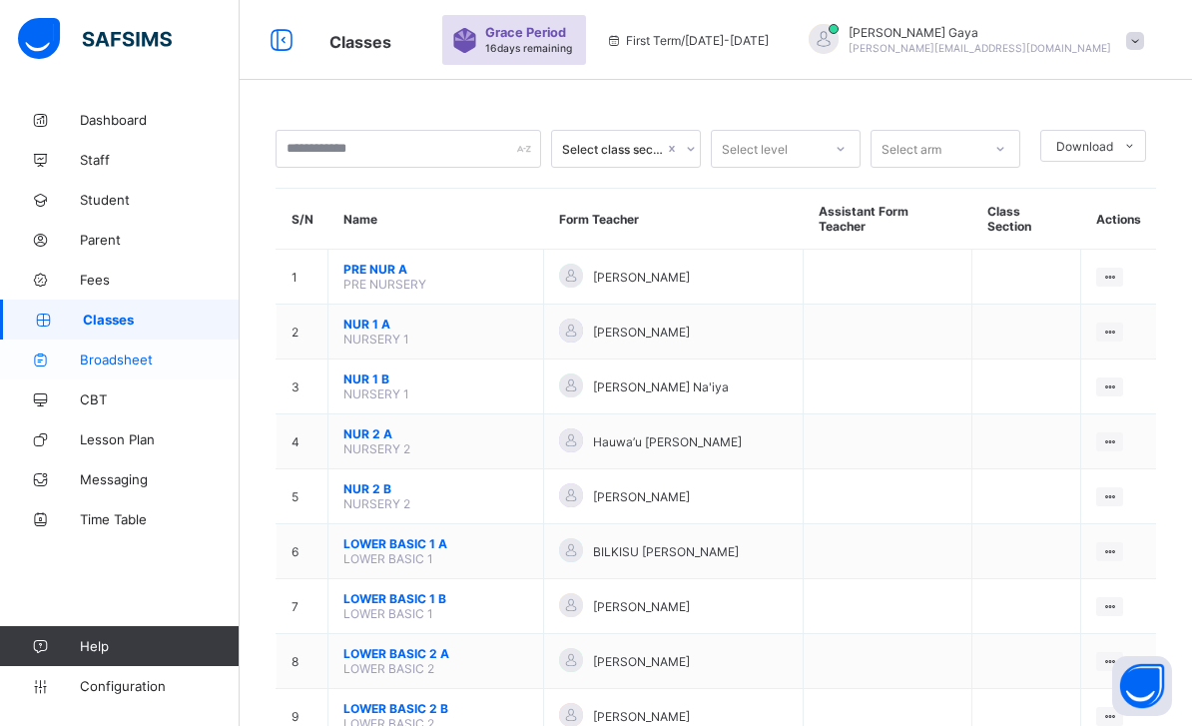
click at [162, 368] on link "Broadsheet" at bounding box center [120, 359] width 240 height 40
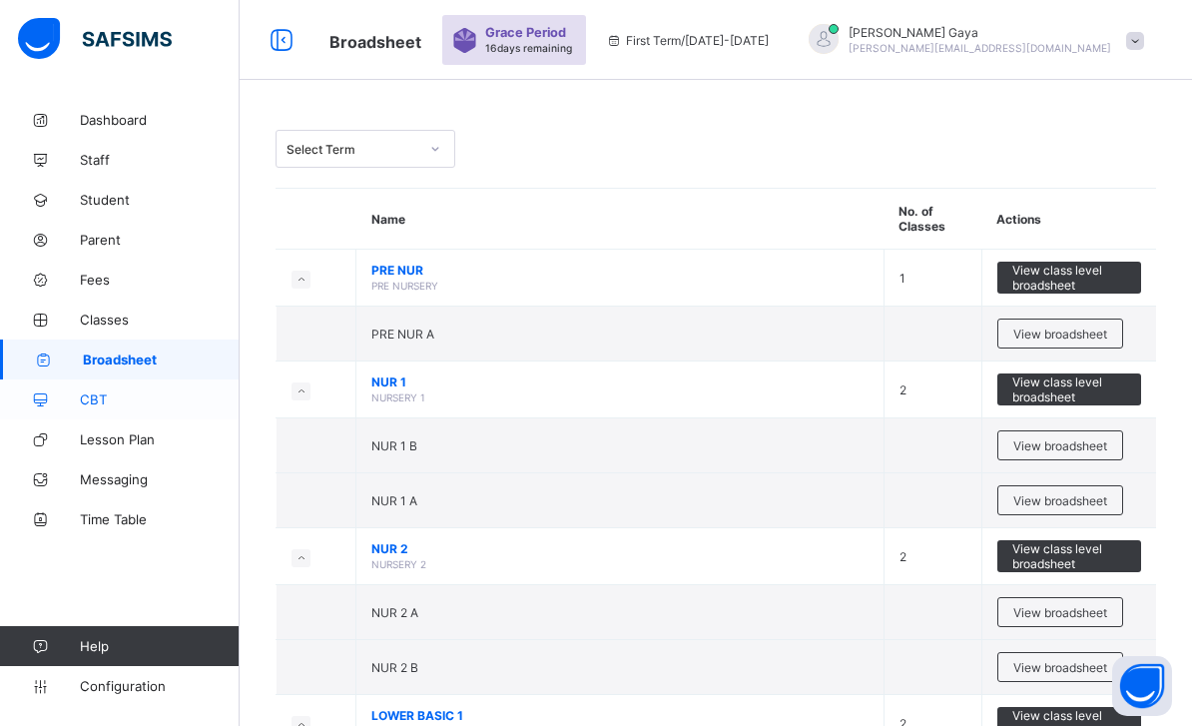
click at [178, 387] on link "CBT" at bounding box center [120, 399] width 240 height 40
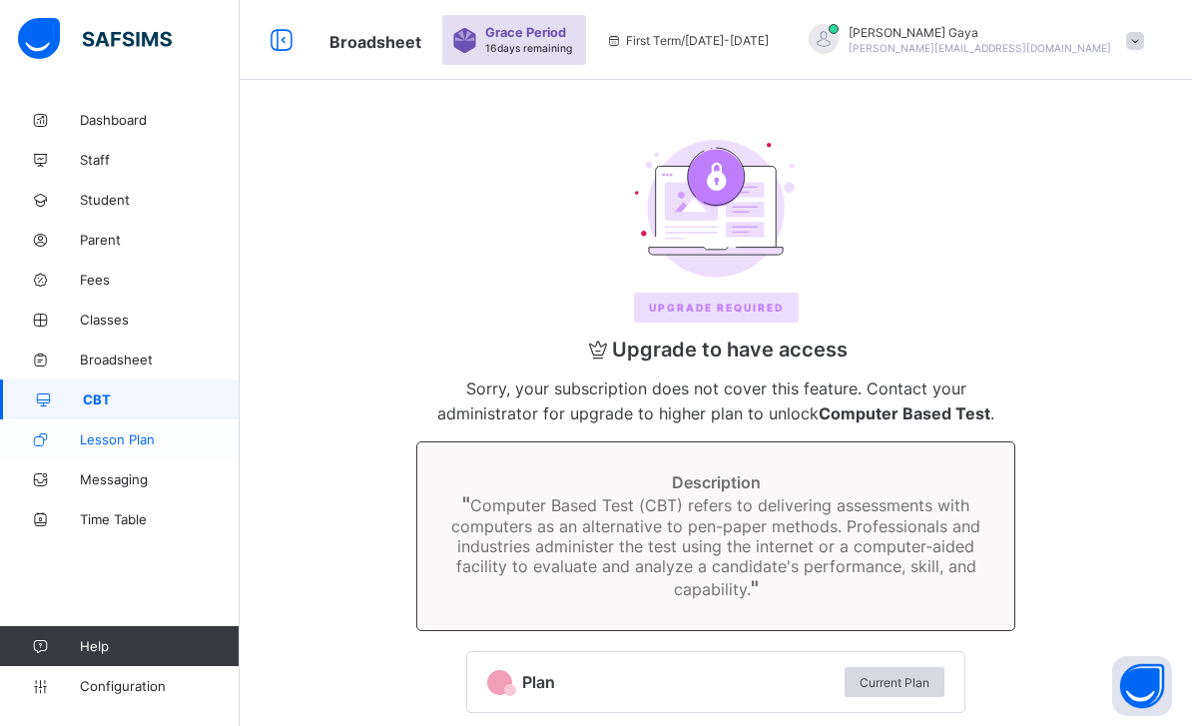
click at [193, 428] on link "Lesson Plan" at bounding box center [120, 439] width 240 height 40
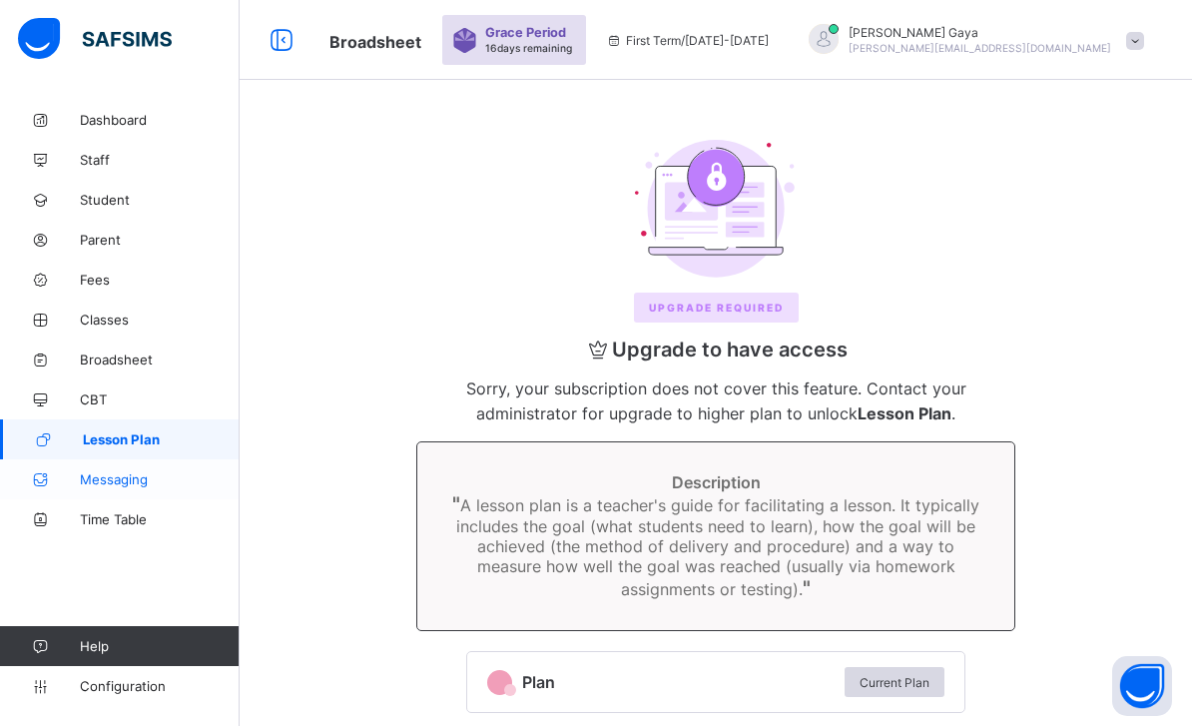
click at [185, 474] on span "Messaging" at bounding box center [160, 479] width 160 height 16
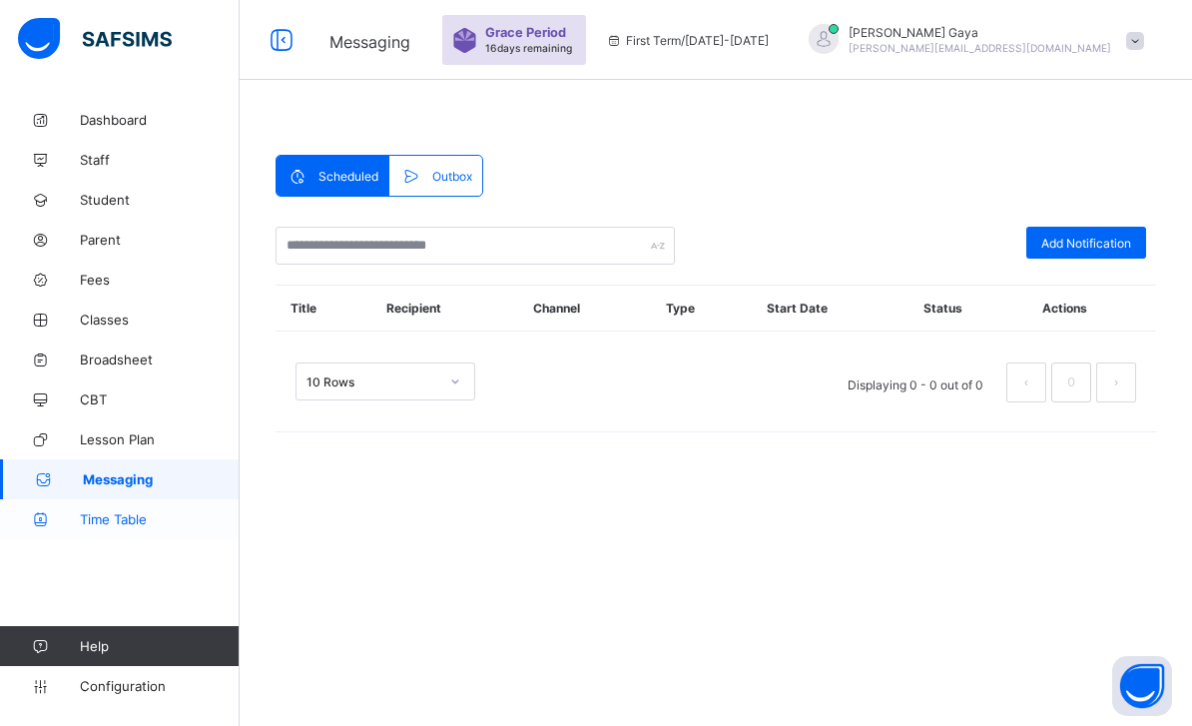
click at [169, 532] on link "Time Table" at bounding box center [120, 519] width 240 height 40
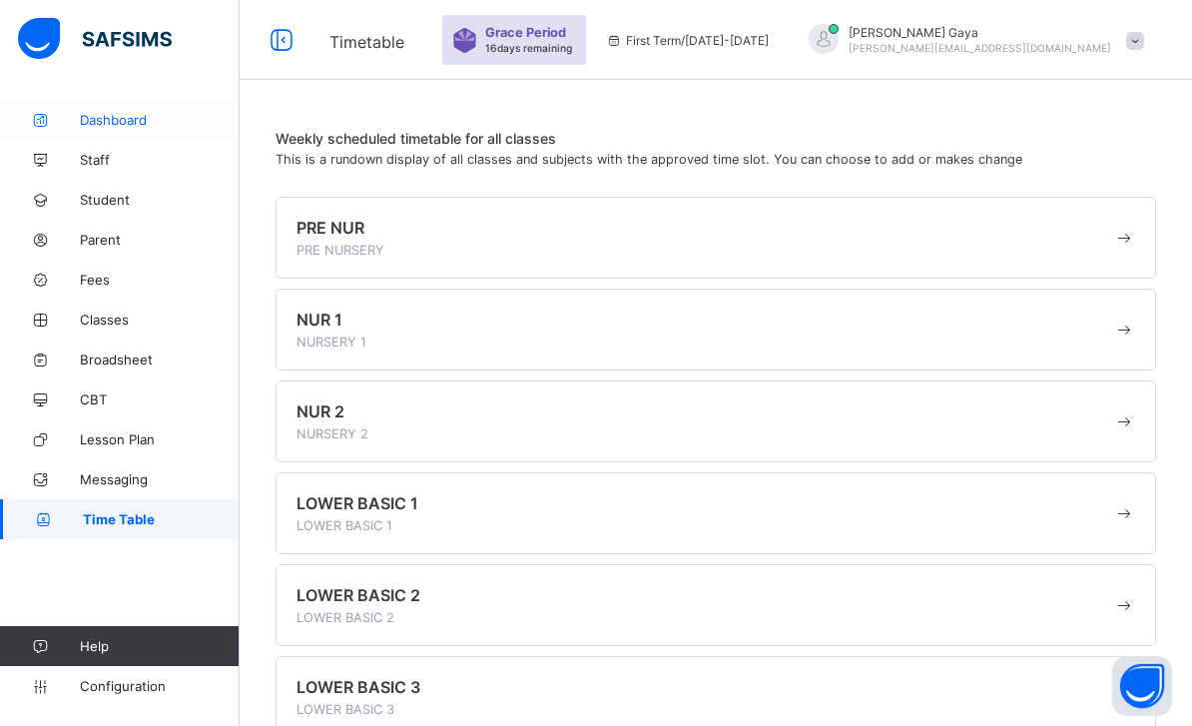
click at [157, 134] on link "Dashboard" at bounding box center [120, 120] width 240 height 40
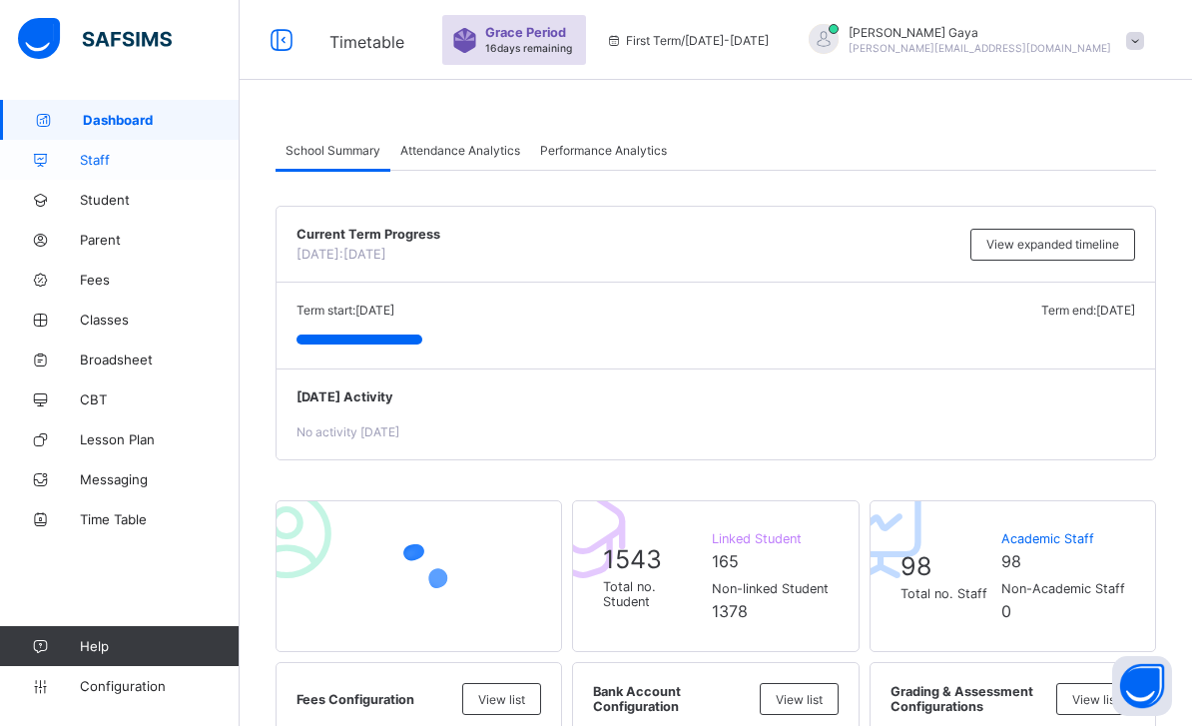
click at [169, 156] on span "Staff" at bounding box center [160, 160] width 160 height 16
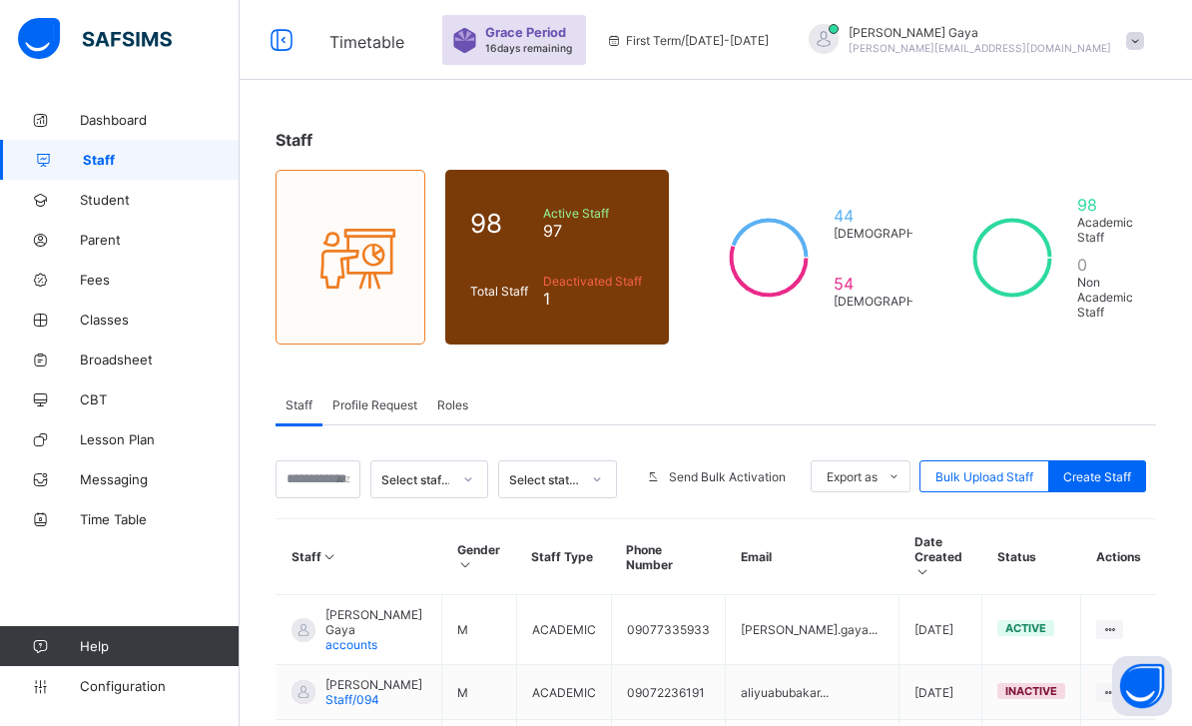
click at [373, 389] on div "Profile Request" at bounding box center [374, 404] width 105 height 40
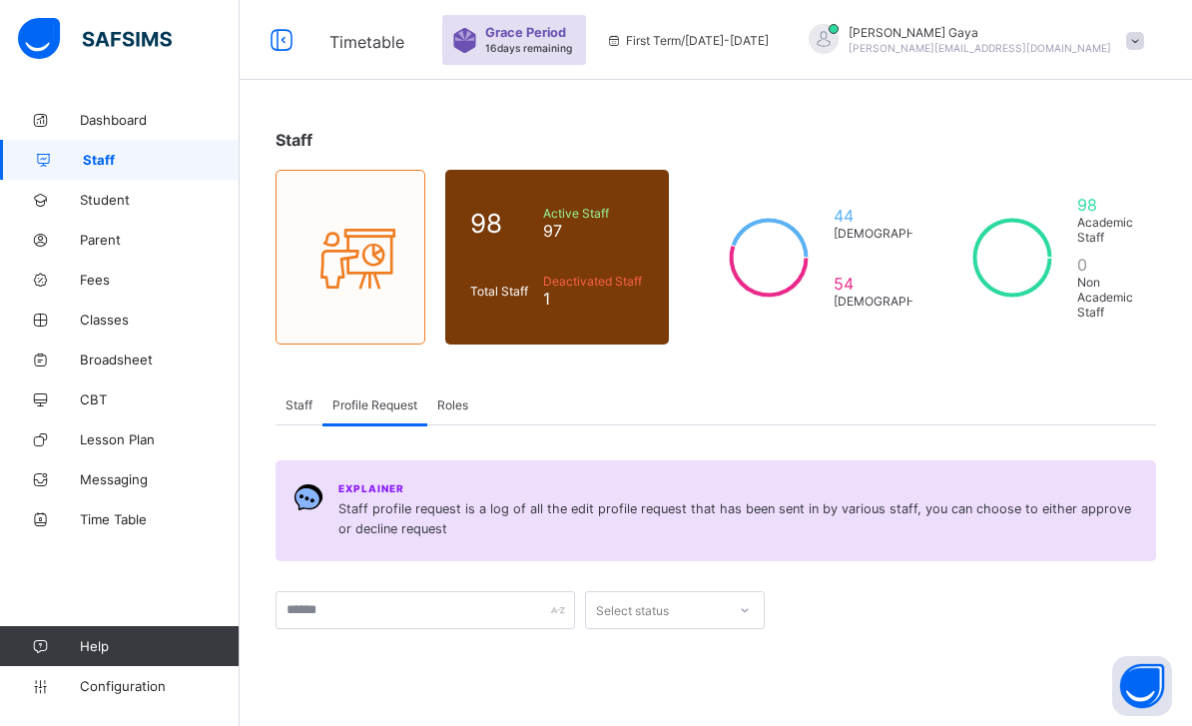
click at [461, 419] on div "Roles" at bounding box center [452, 404] width 51 height 40
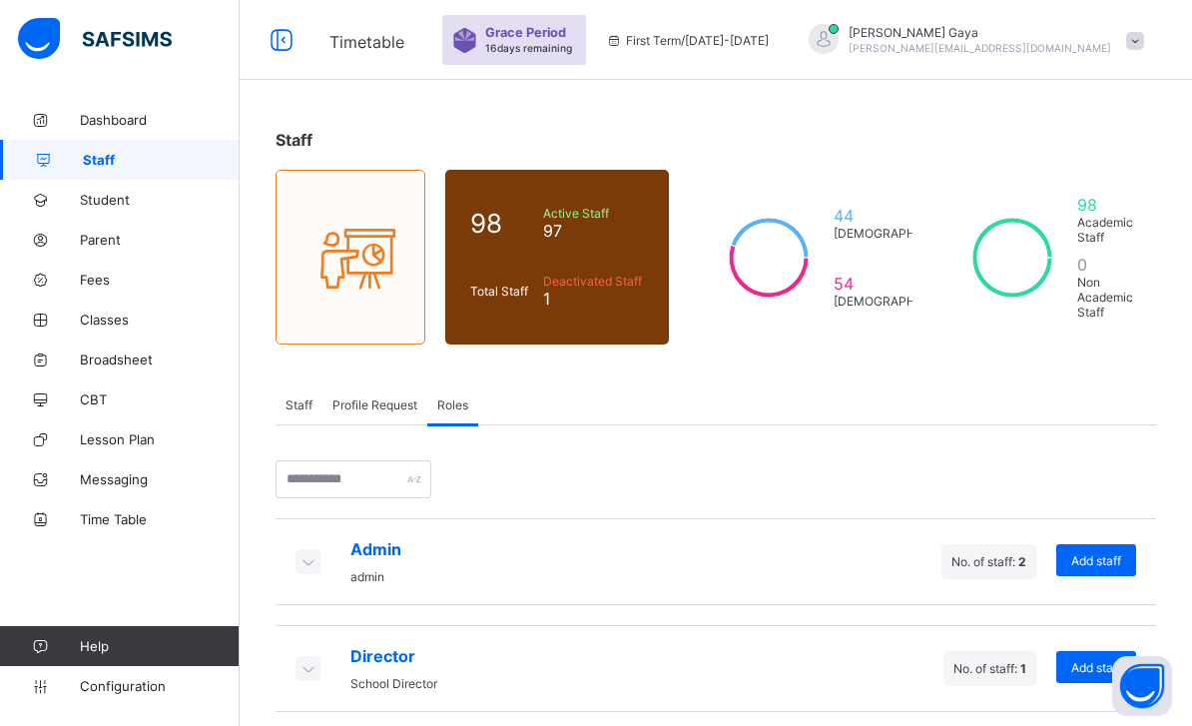
click at [385, 403] on span "Profile Request" at bounding box center [374, 404] width 85 height 15
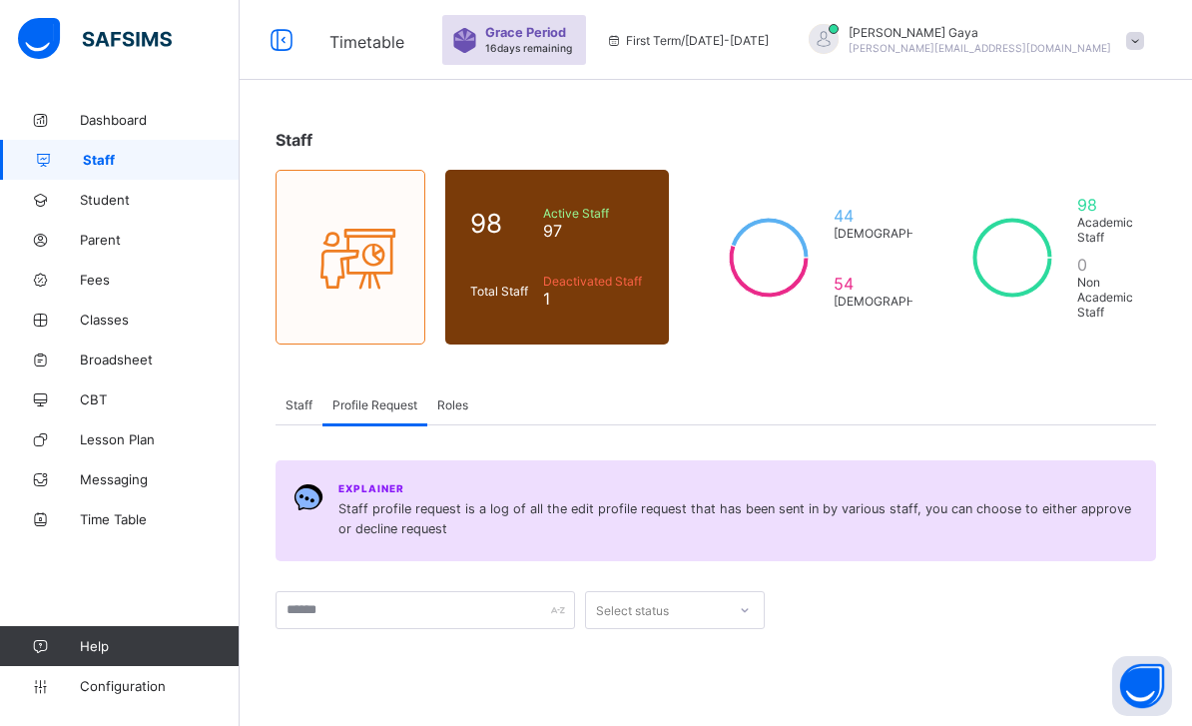
click at [291, 411] on span "Staff" at bounding box center [298, 404] width 27 height 15
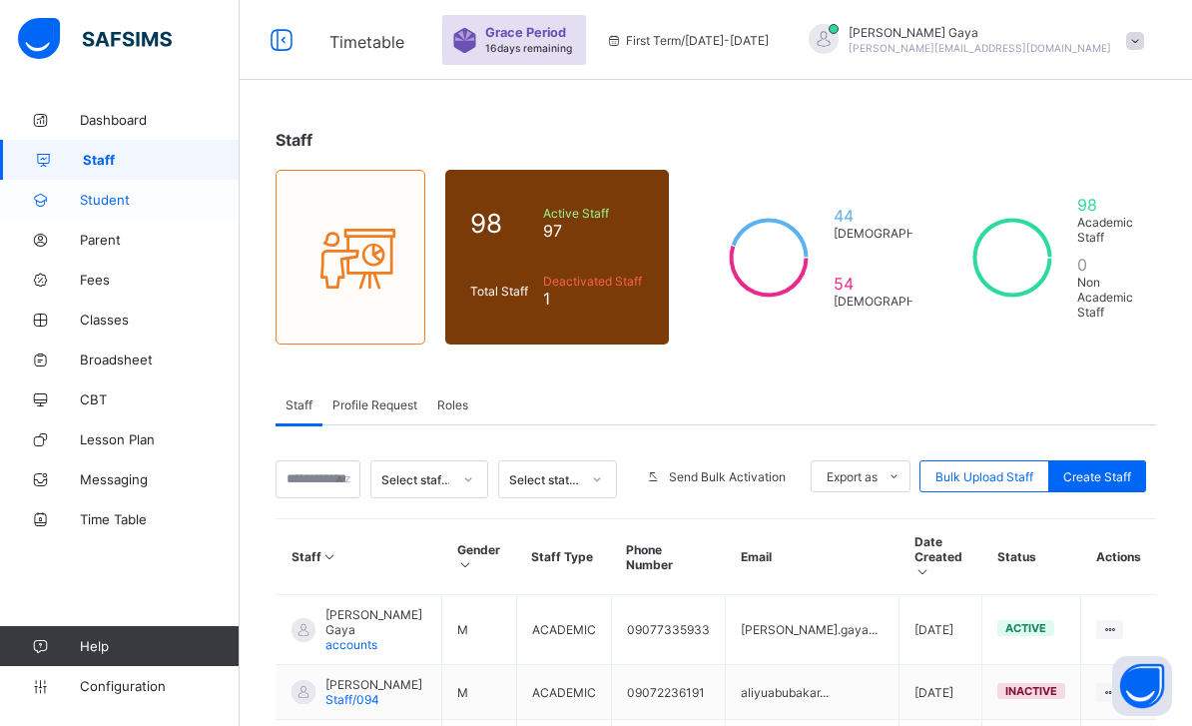
click at [157, 183] on link "Student" at bounding box center [120, 200] width 240 height 40
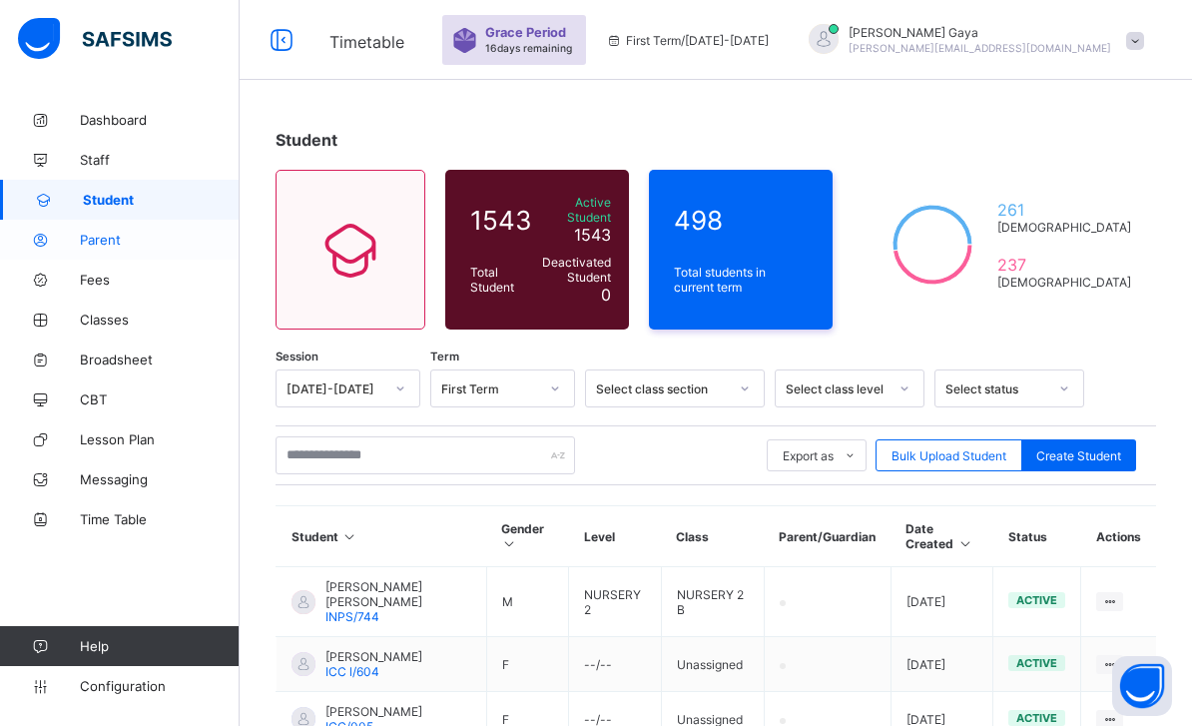
click at [161, 257] on link "Parent" at bounding box center [120, 240] width 240 height 40
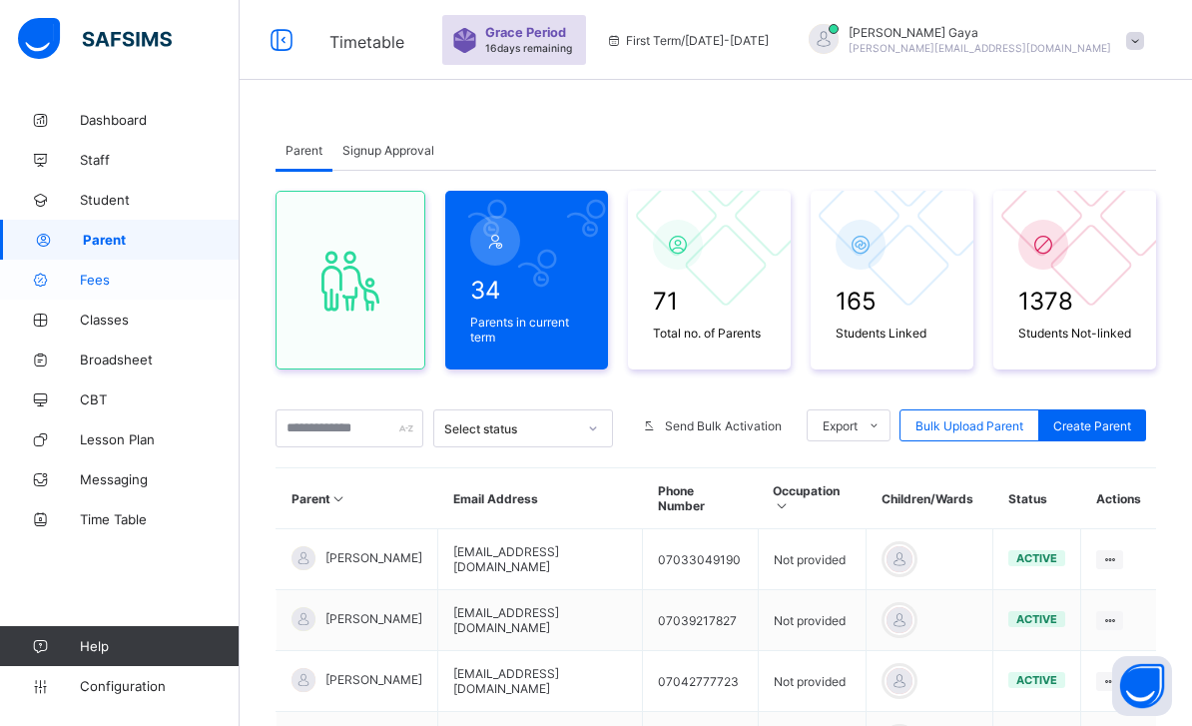
click at [184, 259] on link "Fees" at bounding box center [120, 279] width 240 height 40
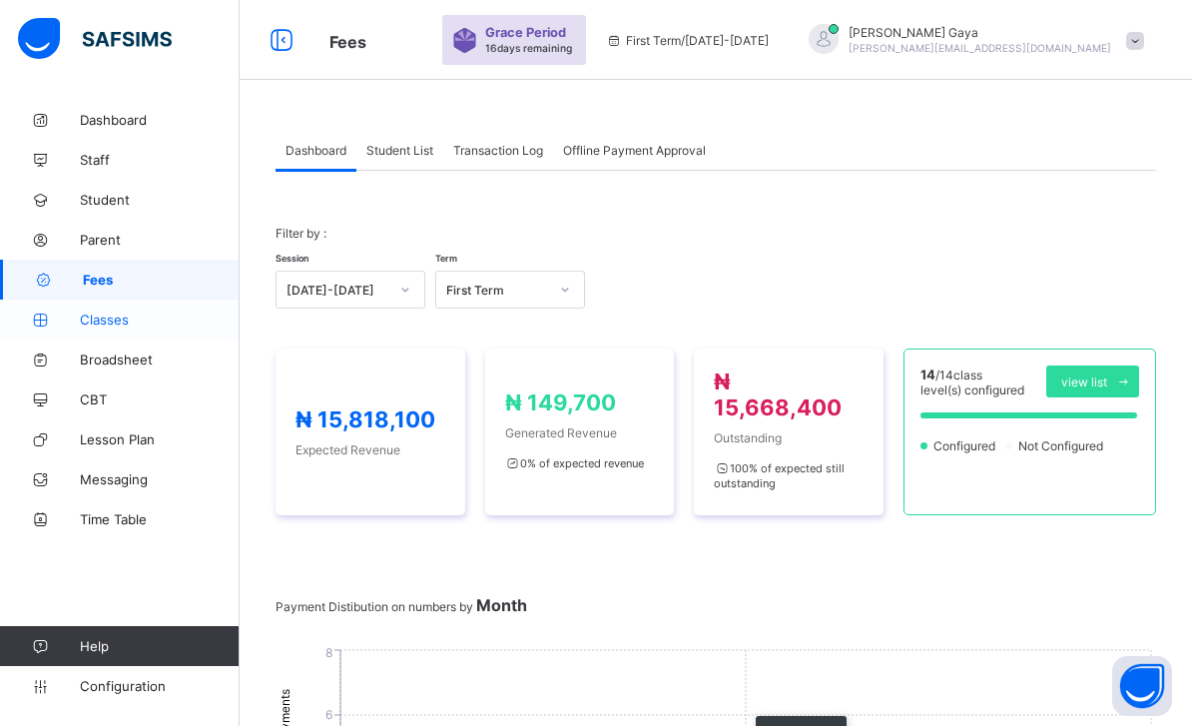
click at [201, 321] on span "Classes" at bounding box center [160, 319] width 160 height 16
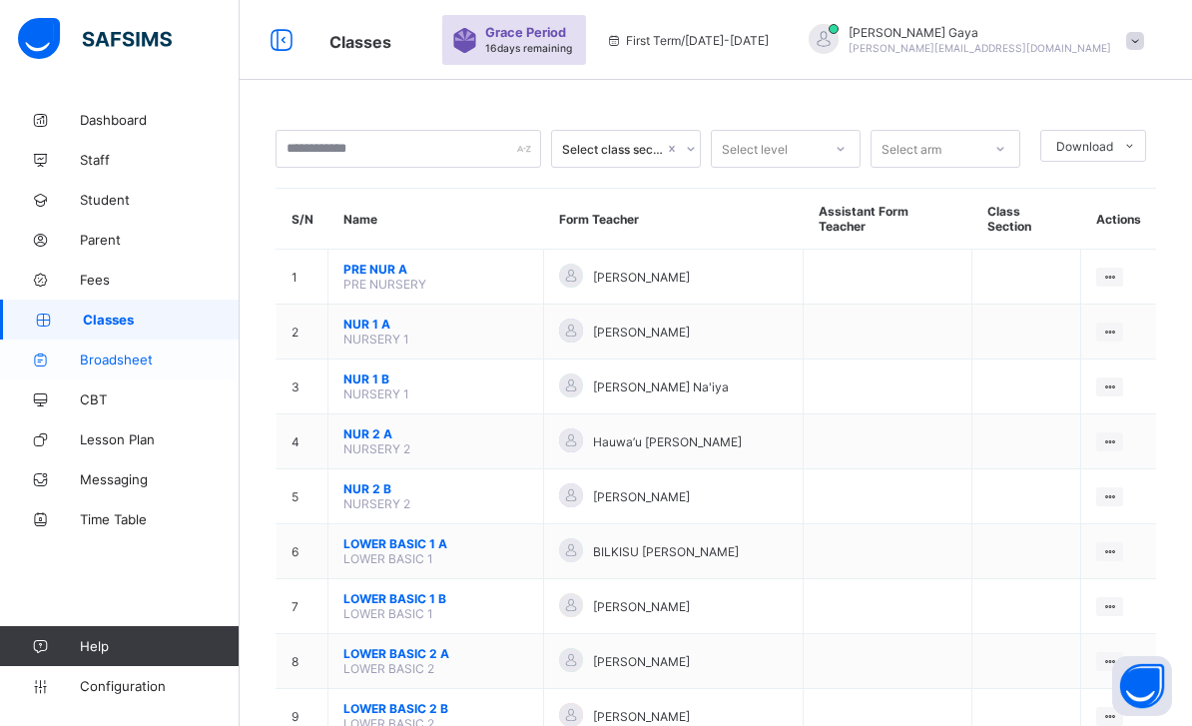
click at [189, 376] on link "Broadsheet" at bounding box center [120, 359] width 240 height 40
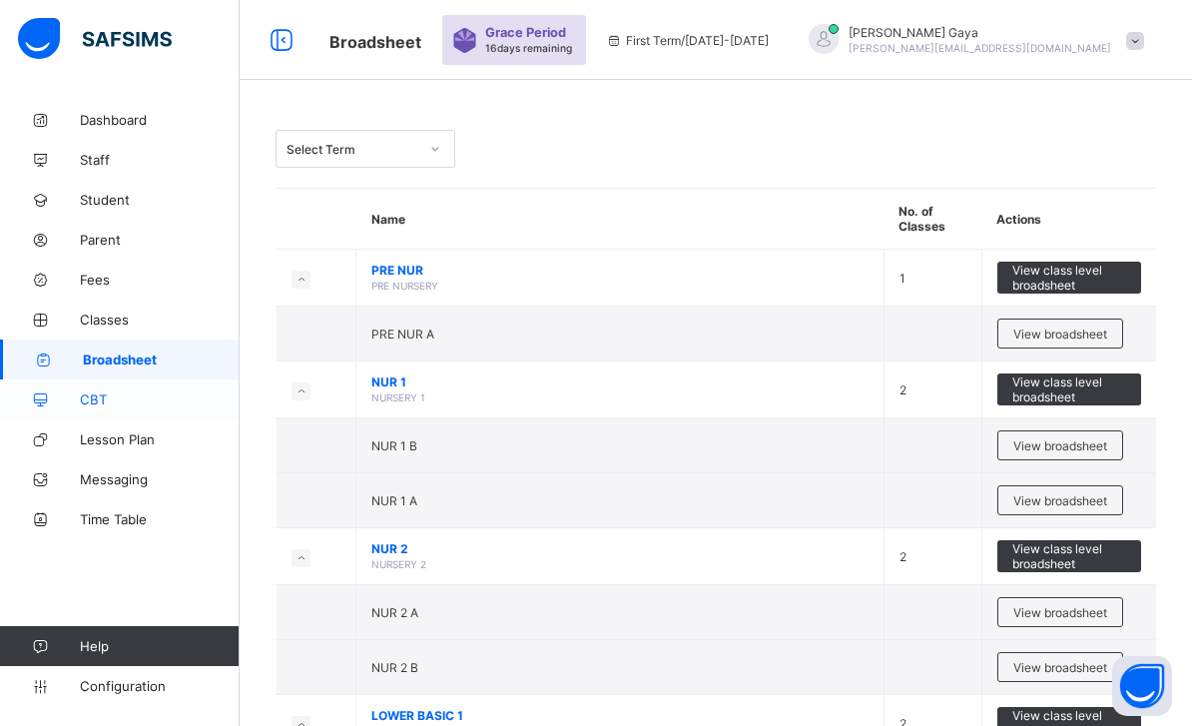
click at [168, 389] on link "CBT" at bounding box center [120, 399] width 240 height 40
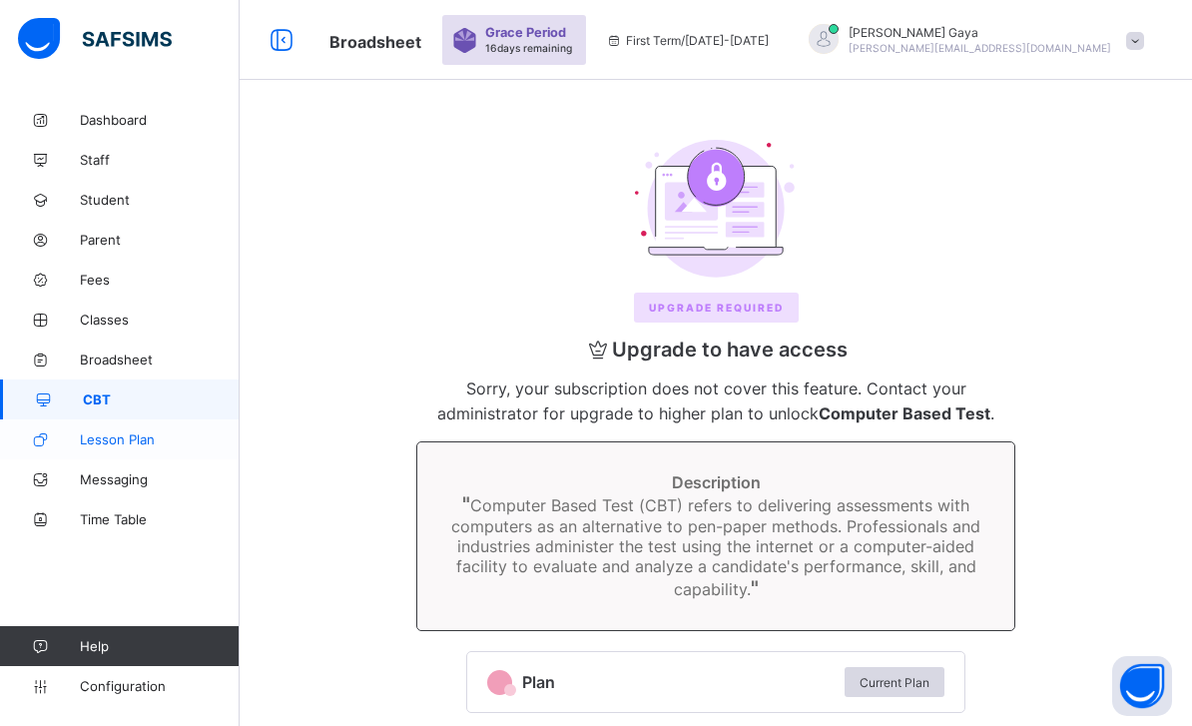
click at [163, 422] on link "Lesson Plan" at bounding box center [120, 439] width 240 height 40
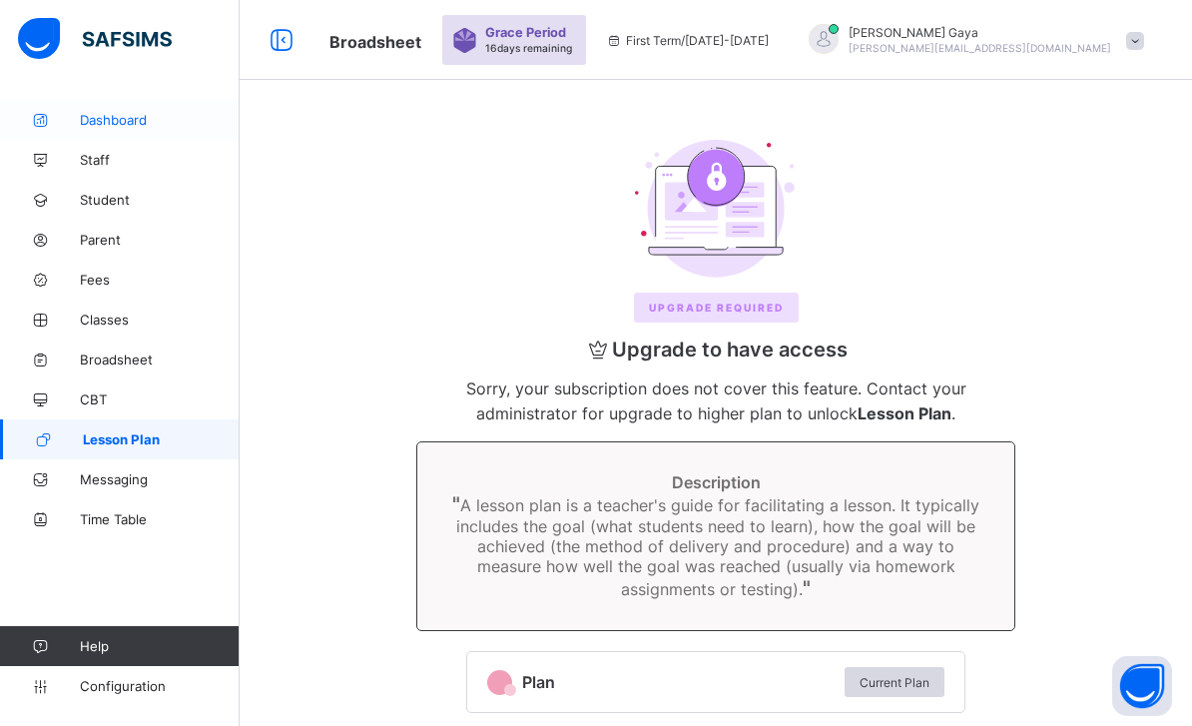
click at [173, 124] on span "Dashboard" at bounding box center [160, 120] width 160 height 16
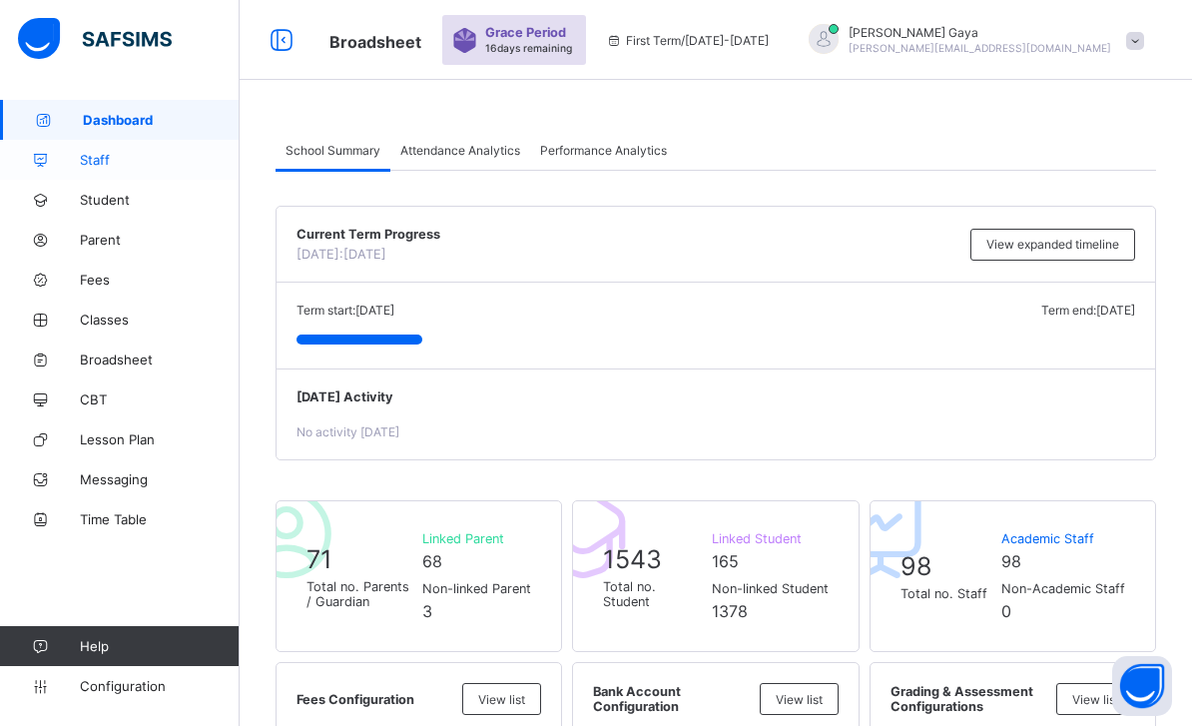
click at [148, 168] on span "Staff" at bounding box center [160, 160] width 160 height 16
